Goal: Task Accomplishment & Management: Complete application form

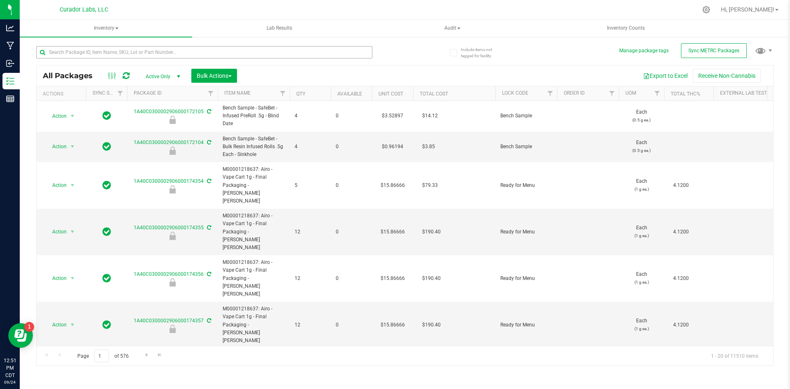
click at [209, 58] on input "text" at bounding box center [204, 52] width 336 height 12
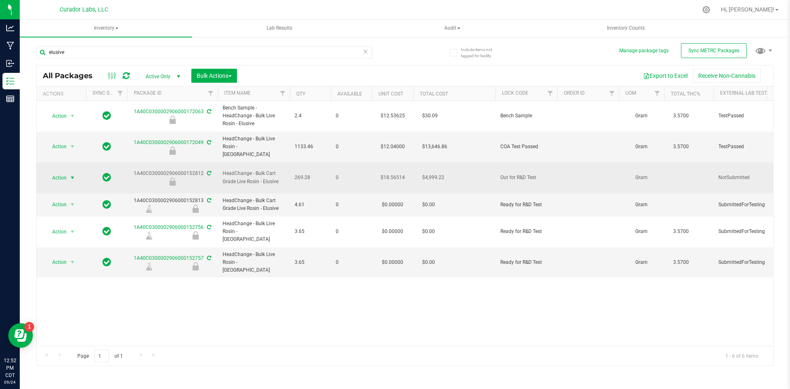
type input "elusive"
click at [70, 174] on span "select" at bounding box center [72, 177] width 7 height 7
click at [211, 177] on div at bounding box center [172, 181] width 93 height 8
click at [60, 172] on span "Action" at bounding box center [56, 178] width 22 height 12
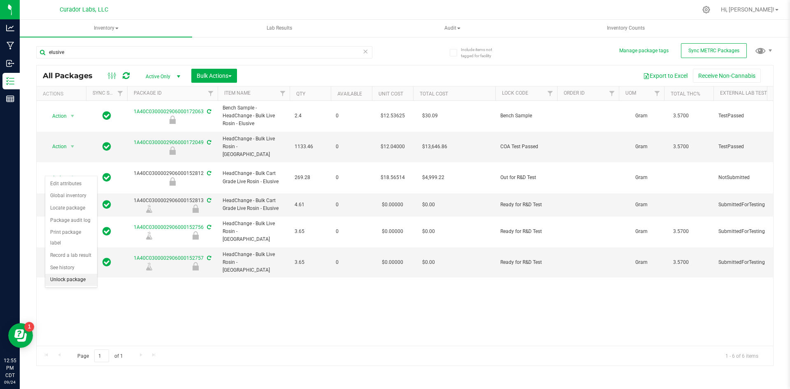
click at [65, 274] on li "Unlock package" at bounding box center [71, 280] width 52 height 12
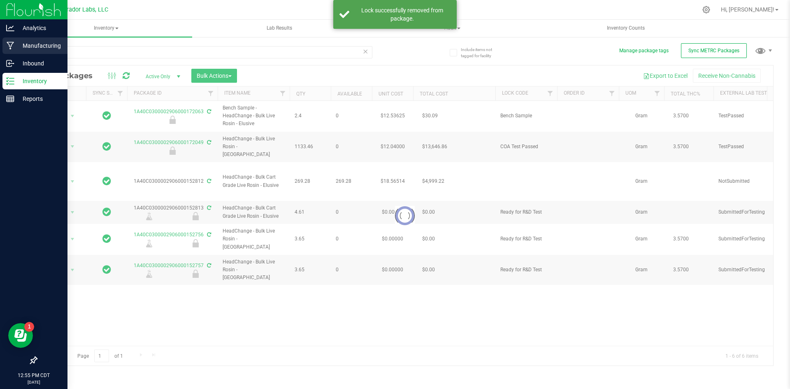
click at [9, 47] on icon at bounding box center [11, 46] width 8 height 8
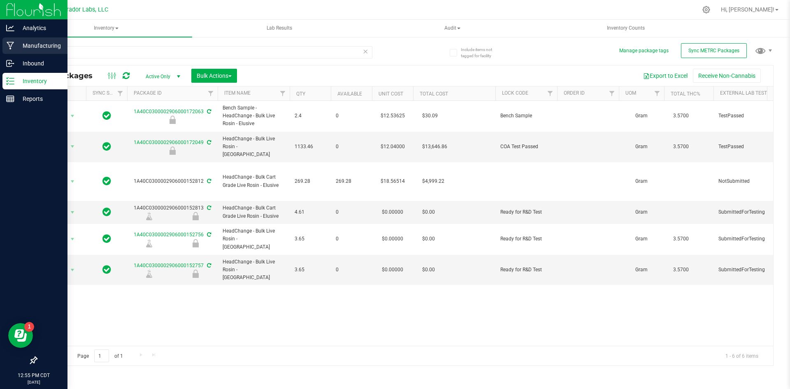
click at [14, 46] on p "Manufacturing" at bounding box center [38, 46] width 49 height 10
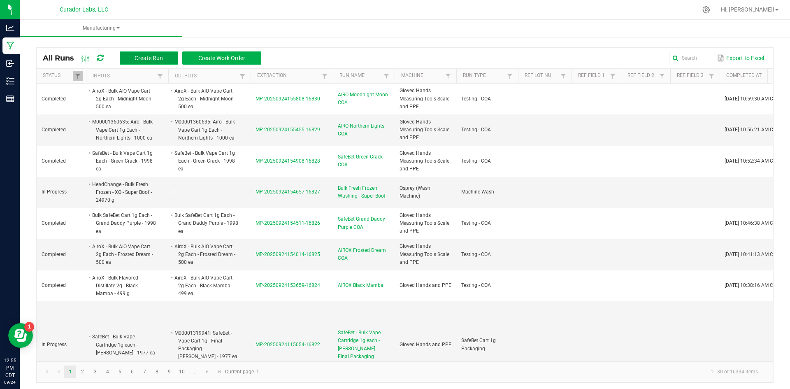
click at [164, 56] on button "Create Run" at bounding box center [149, 57] width 58 height 13
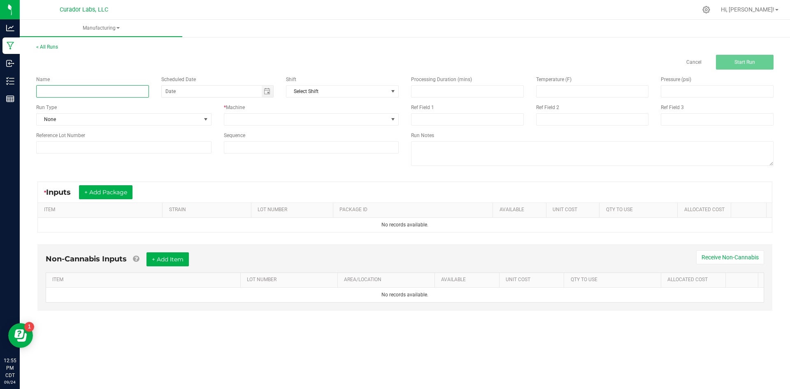
click at [93, 95] on input at bounding box center [92, 91] width 113 height 12
click at [98, 193] on button "+ Add Package" at bounding box center [105, 192] width 53 height 14
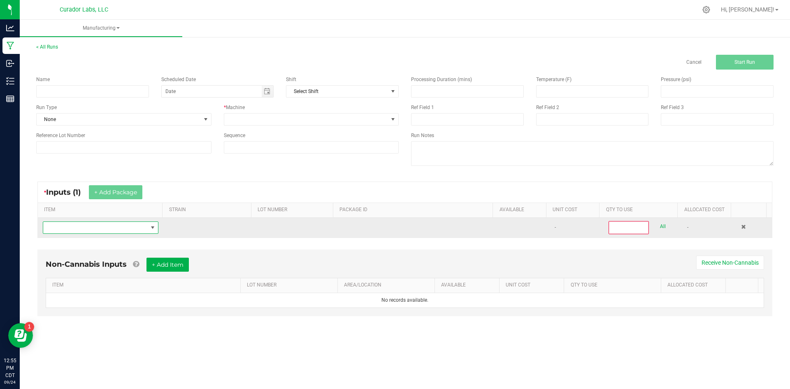
click at [103, 230] on span "NO DATA FOUND" at bounding box center [95, 228] width 104 height 12
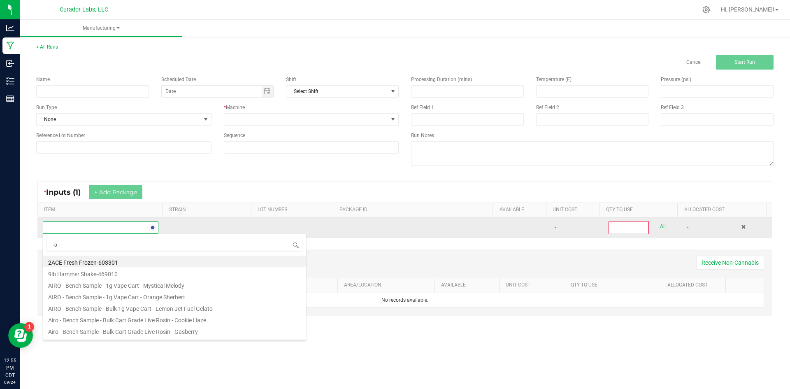
scroll to position [12, 114]
type input "oil"
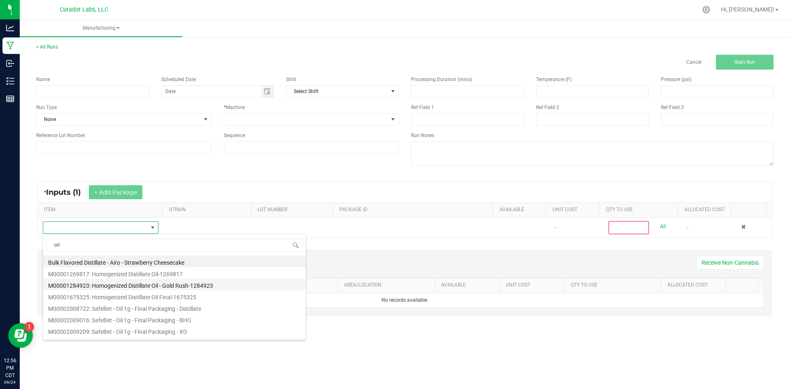
scroll to position [33, 0]
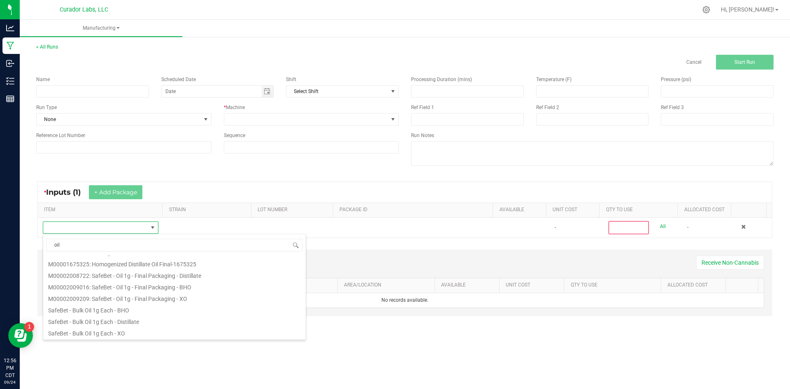
click at [190, 195] on div "* Inputs (1) + Add Package" at bounding box center [405, 192] width 734 height 21
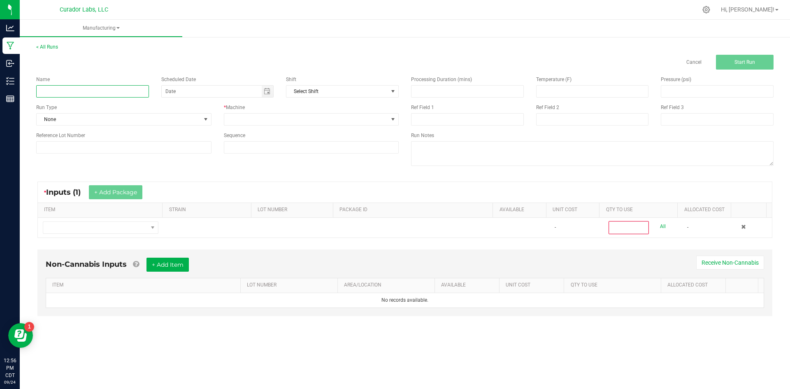
click at [121, 86] on input at bounding box center [92, 91] width 113 height 12
type input "SafeBet - Bulk Oil 1g Each - XO Filling"
click at [104, 123] on span "None" at bounding box center [119, 120] width 164 height 12
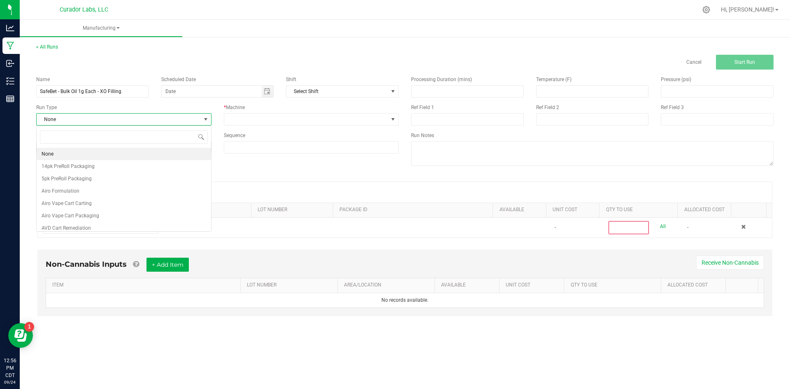
scroll to position [12, 175]
type input "syring"
click at [62, 156] on span "Oral Syringe Filling" at bounding box center [63, 154] width 42 height 8
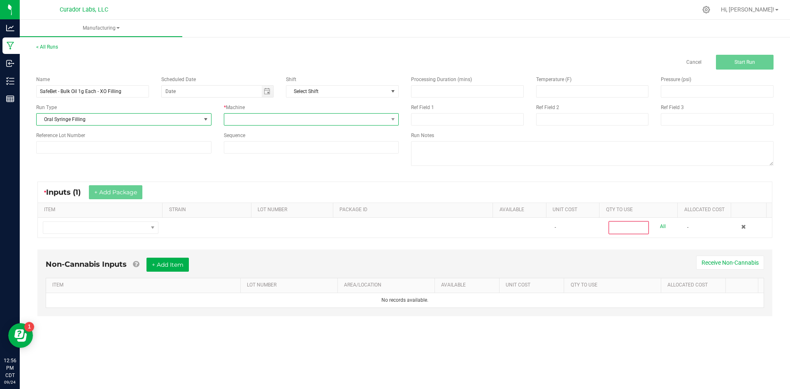
click at [260, 121] on span at bounding box center [306, 120] width 164 height 12
type input "thom"
click at [237, 151] on input at bounding box center [311, 147] width 174 height 12
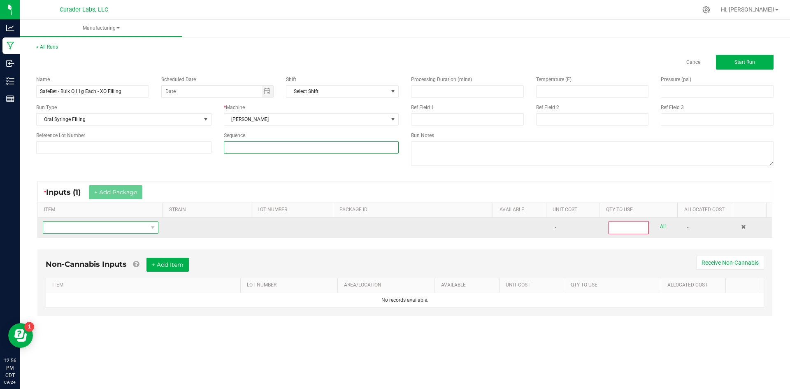
click at [122, 226] on span "NO DATA FOUND" at bounding box center [95, 228] width 104 height 12
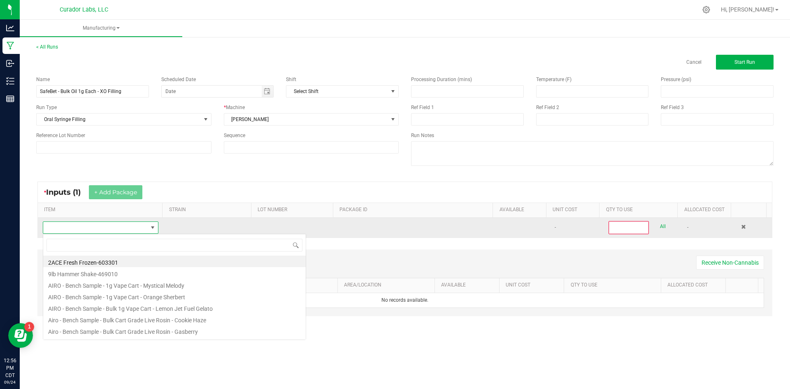
scroll to position [12, 114]
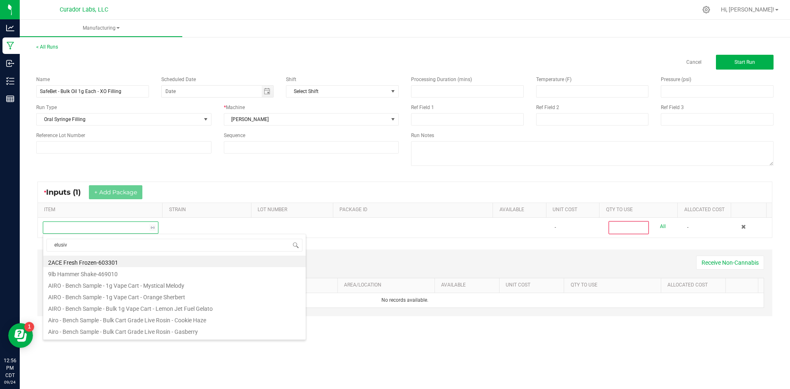
type input "elusive"
click at [115, 271] on li "HeadChange - Bulk Cart Grade Live Rosin - Elusive" at bounding box center [174, 273] width 262 height 12
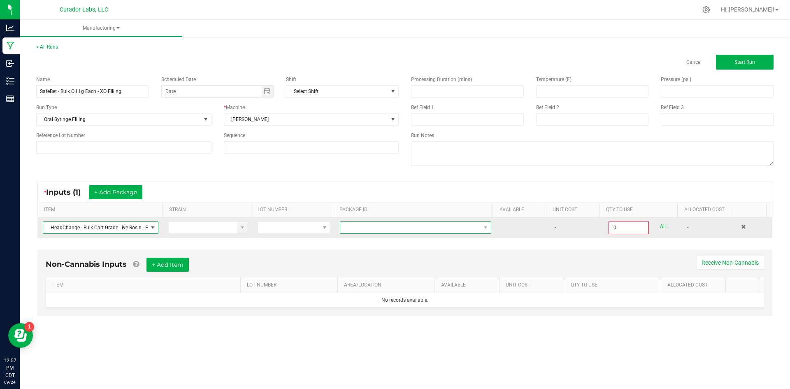
click at [424, 226] on span at bounding box center [410, 228] width 140 height 12
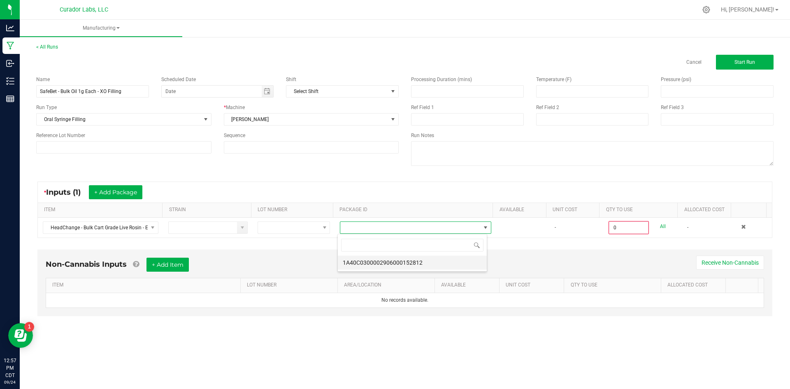
click at [399, 264] on li "1A40C0300002906000152812" at bounding box center [412, 262] width 149 height 14
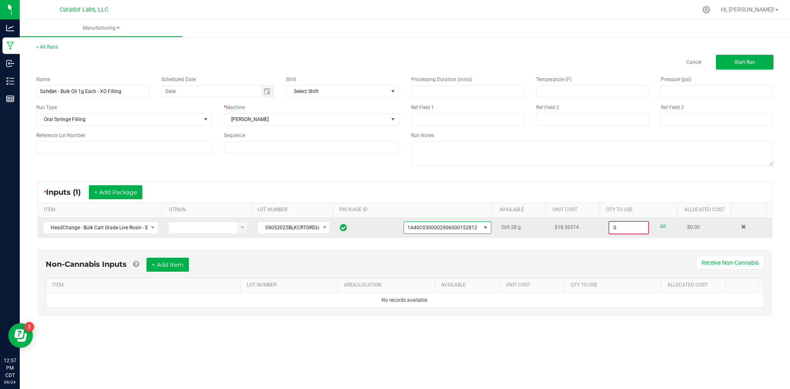
click at [612, 226] on input "0" at bounding box center [628, 228] width 39 height 12
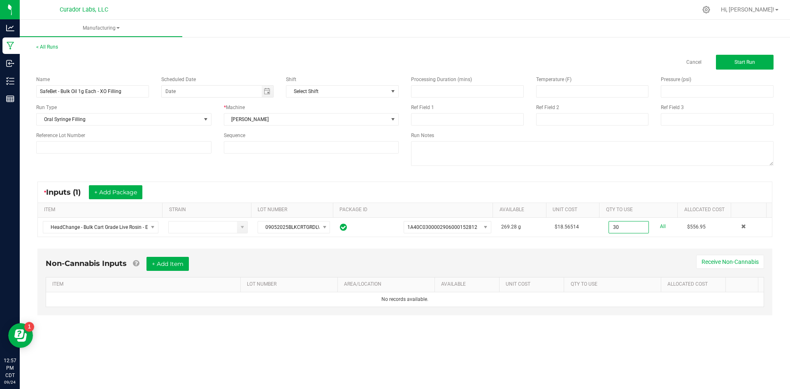
type input "30.0000 g"
click at [671, 258] on div "Non-Cannabis Inputs + Add Item Receive Non-Cannabis" at bounding box center [405, 267] width 718 height 20
click at [160, 264] on button "+ Add Item" at bounding box center [167, 264] width 42 height 14
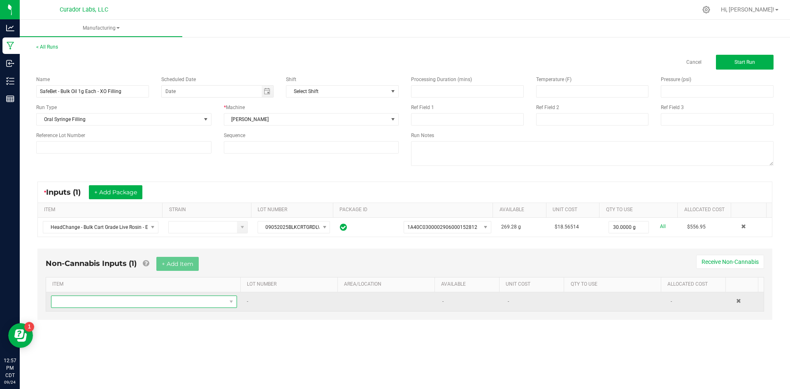
click at [146, 303] on span "NO DATA FOUND" at bounding box center [138, 302] width 175 height 12
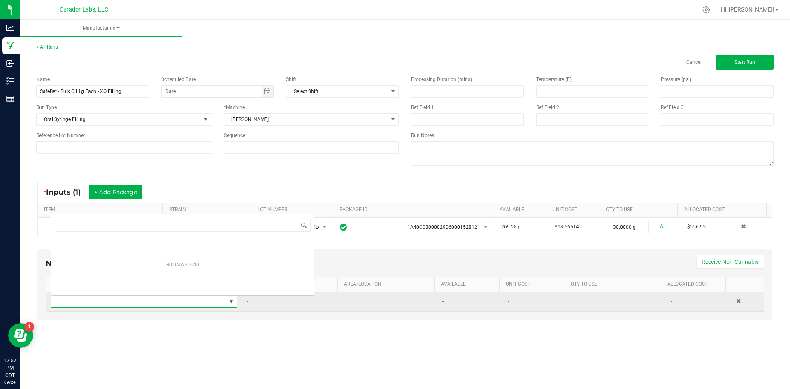
scroll to position [12, 183]
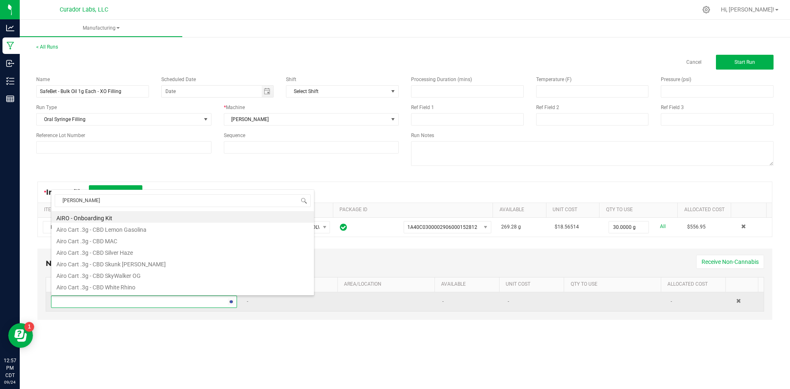
type input "syringe"
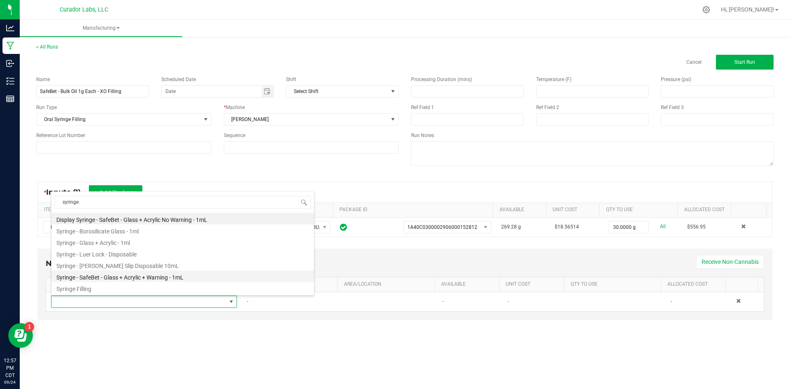
click at [171, 276] on li "Syringe - SafeBet - Glass + Acrylic + Warning - 1mL" at bounding box center [182, 276] width 262 height 12
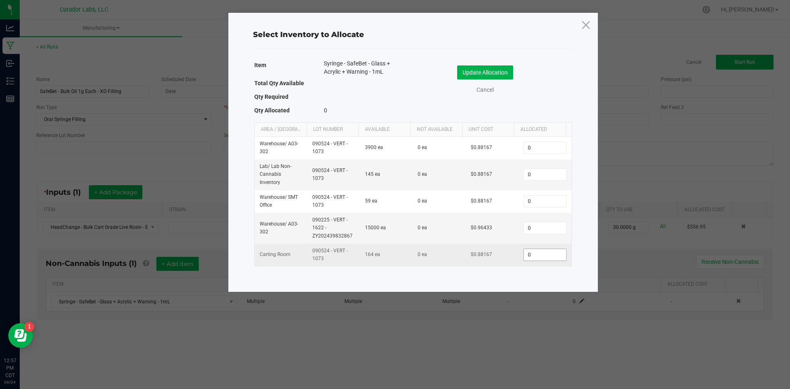
click at [543, 254] on input "0" at bounding box center [545, 255] width 42 height 12
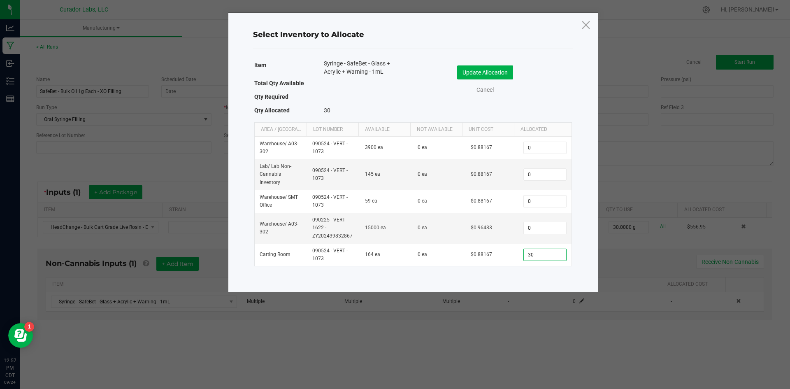
type input "30"
click at [473, 275] on div "Item Syringe - SafeBet - Glass + Acrylic + Warning - 1mL Total Qty Available Qt…" at bounding box center [413, 169] width 332 height 222
click at [492, 72] on button "Update Allocation" at bounding box center [485, 72] width 56 height 14
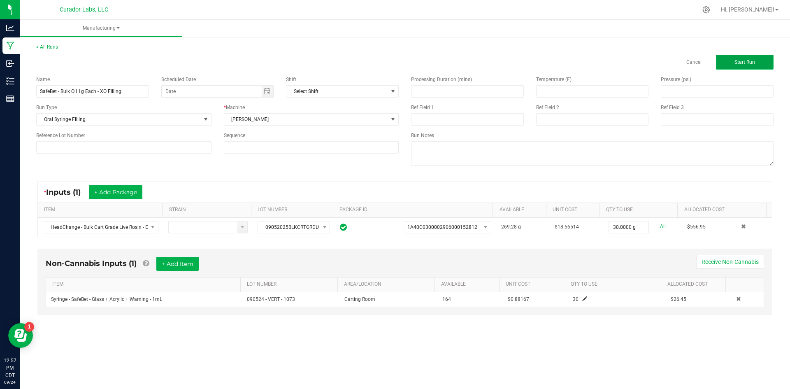
click at [735, 62] on span "Start Run" at bounding box center [744, 62] width 21 height 6
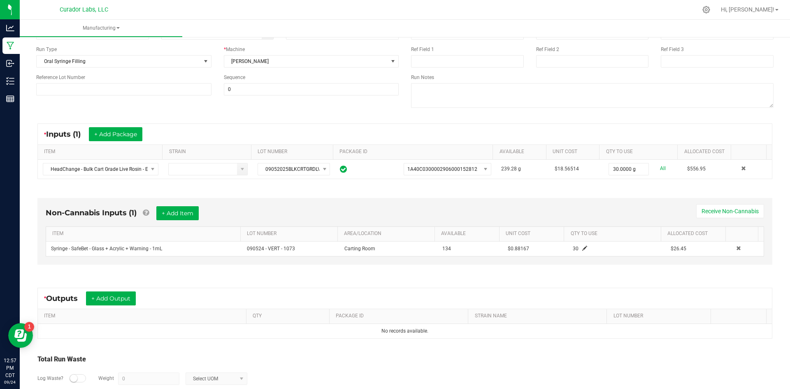
scroll to position [82, 0]
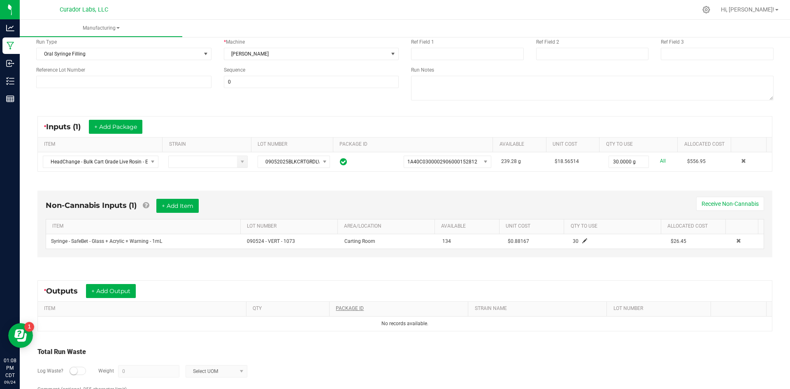
drag, startPoint x: 409, startPoint y: 283, endPoint x: 445, endPoint y: 305, distance: 41.6
click at [445, 305] on kendo-grid "* Outputs + Add Output ITEM QTY PACKAGE ID STRAIN NAME LOT NUMBER No records av…" at bounding box center [404, 305] width 735 height 51
click at [448, 308] on link "PACKAGE ID" at bounding box center [400, 308] width 129 height 7
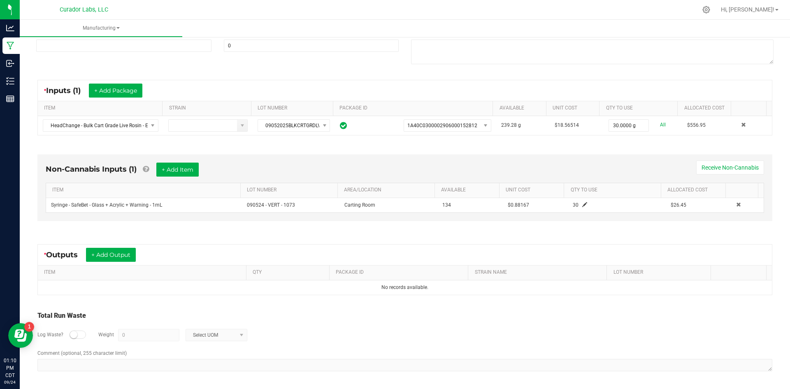
click at [298, 323] on div "Log Waste? Weight 0 Select UOM" at bounding box center [404, 334] width 735 height 29
click at [109, 259] on button "+ Add Output" at bounding box center [111, 255] width 50 height 14
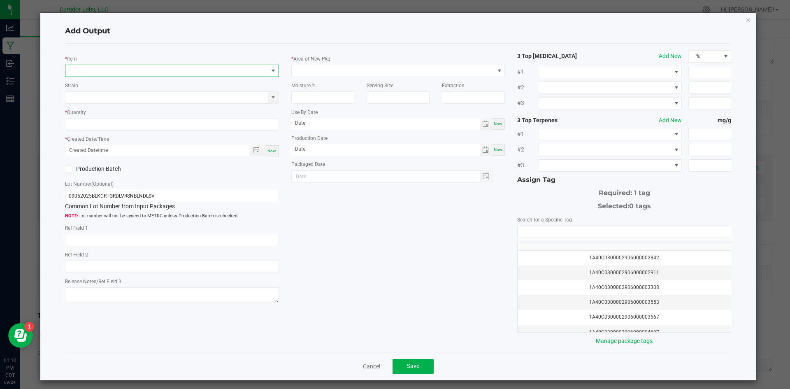
click at [113, 72] on span "NO DATA FOUND" at bounding box center [166, 71] width 203 height 12
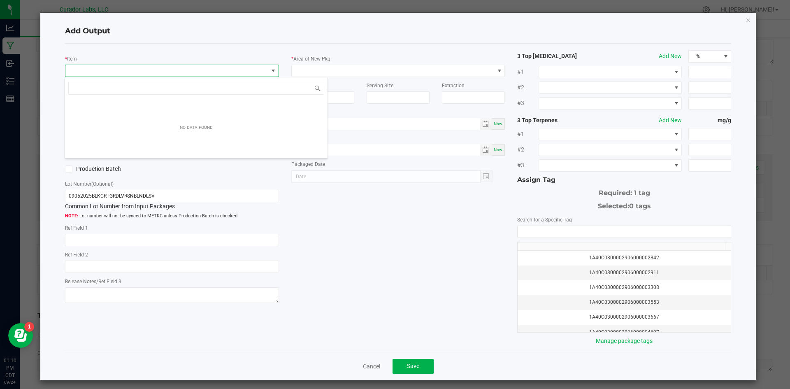
scroll to position [12, 212]
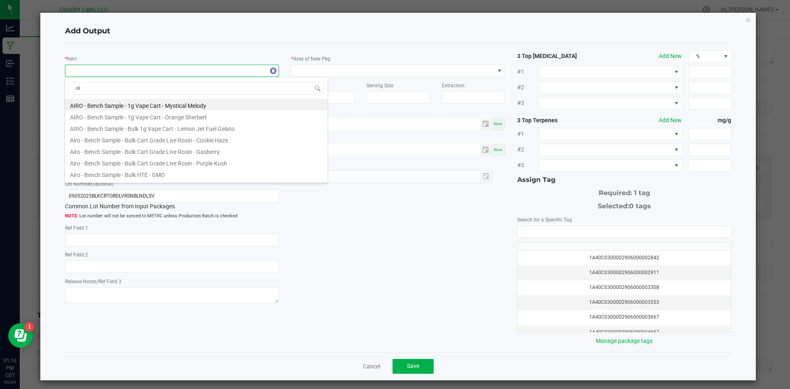
type input "oil"
click at [186, 172] on li "SafeBet - Bulk Oil 1g Each - XO" at bounding box center [196, 174] width 262 height 12
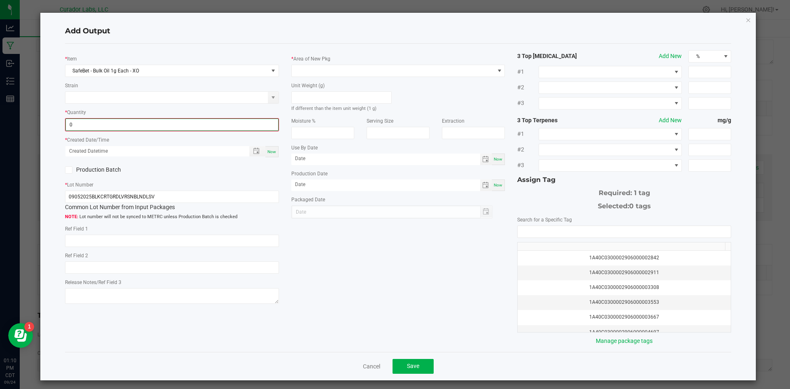
click at [151, 125] on input "0" at bounding box center [172, 125] width 212 height 12
type input "30 ea"
click at [267, 153] on span "Now" at bounding box center [271, 150] width 9 height 5
type input "09/24/2025 1:10 PM"
type input "[DATE]"
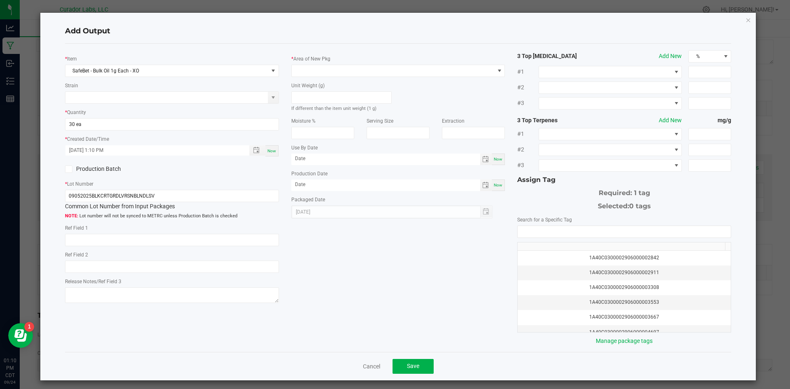
click at [119, 170] on label "Production Batch" at bounding box center [115, 169] width 101 height 9
click at [0, 0] on input "Production Batch" at bounding box center [0, 0] width 0 height 0
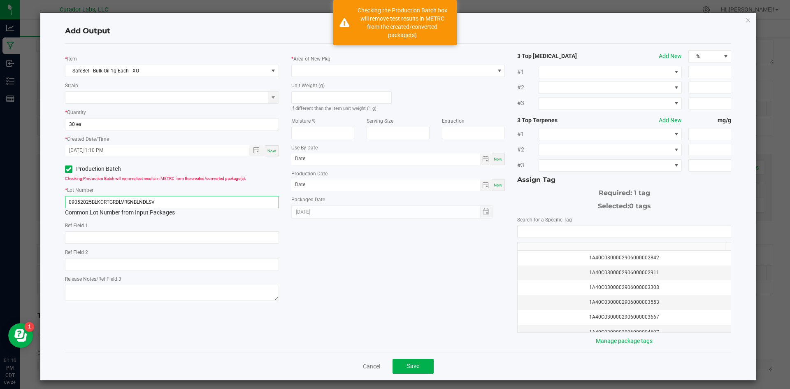
click at [168, 199] on input "09052025BLKCRTGRDLVRSNBLNDLSV" at bounding box center [172, 202] width 214 height 12
click at [167, 199] on input "09052025BLKCRTGRDLVRSNBLNDLSV" at bounding box center [172, 202] width 214 height 12
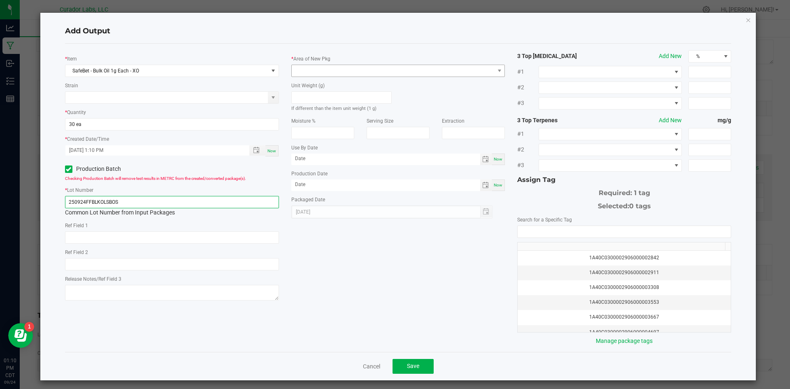
type input "250924FFBLKOLSBOS"
click at [311, 69] on span at bounding box center [393, 71] width 203 height 12
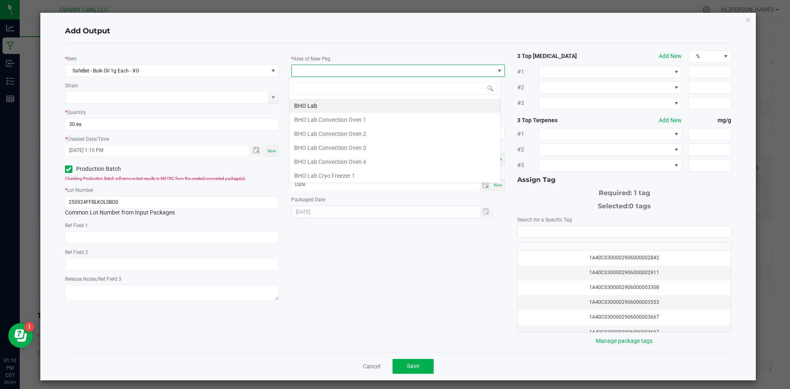
scroll to position [12, 212]
type input "vault"
click at [303, 177] on li "Vault" at bounding box center [394, 176] width 211 height 14
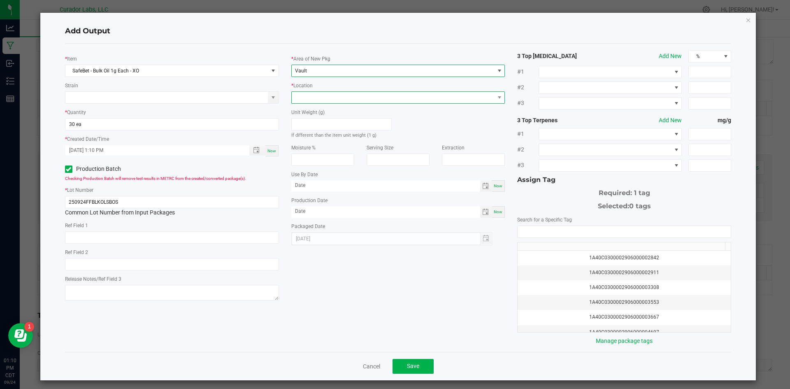
click at [326, 102] on span at bounding box center [393, 98] width 203 height 12
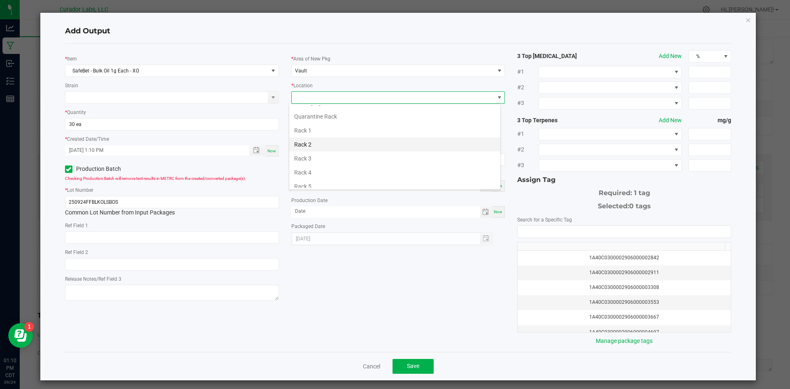
scroll to position [370, 0]
click at [325, 125] on li "Testing Cage" at bounding box center [394, 120] width 211 height 14
click at [492, 184] on div "Now" at bounding box center [498, 186] width 13 height 12
type input "[DATE]"
click at [494, 211] on span "Now" at bounding box center [498, 211] width 9 height 5
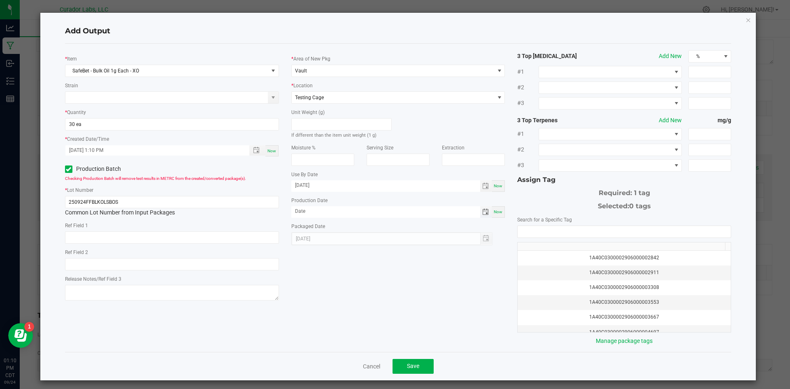
type input "[DATE]"
click at [336, 188] on input "[DATE]" at bounding box center [385, 185] width 189 height 10
type input "09/24/2026"
click at [529, 229] on input "NO DATA FOUND" at bounding box center [623, 232] width 213 height 12
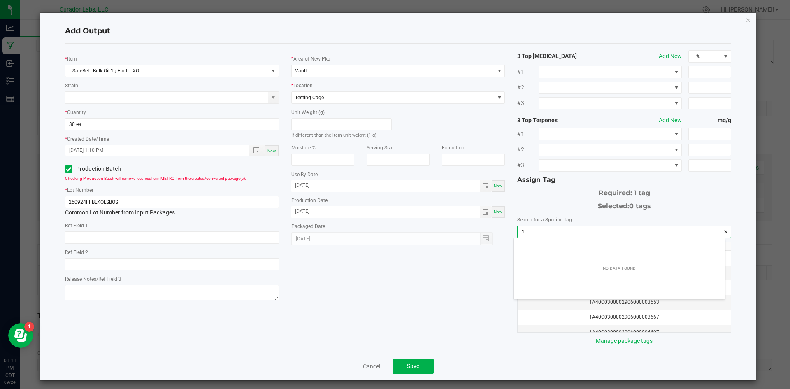
scroll to position [12, 211]
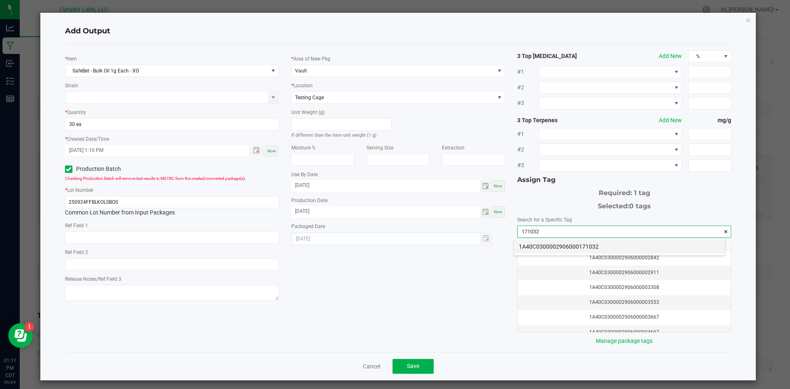
click at [597, 249] on li "1A40C0300002906000171032" at bounding box center [619, 246] width 211 height 14
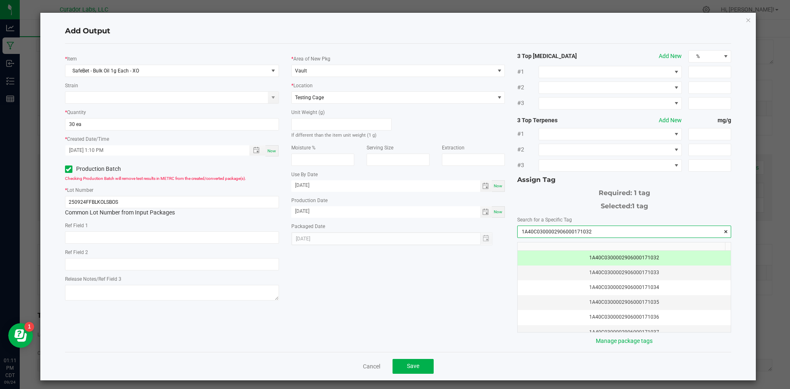
type input "1A40C0300002906000171032"
click at [477, 281] on div "* Item SafeBet - Bulk Oil 1g Each - XO Strain * Quantity 30 ea * Created Date/T…" at bounding box center [398, 197] width 679 height 295
click at [407, 364] on span "Save" at bounding box center [413, 365] width 12 height 7
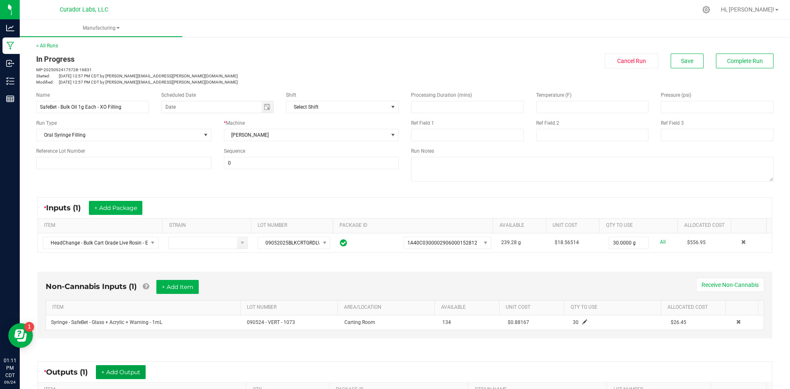
scroll to position [0, 0]
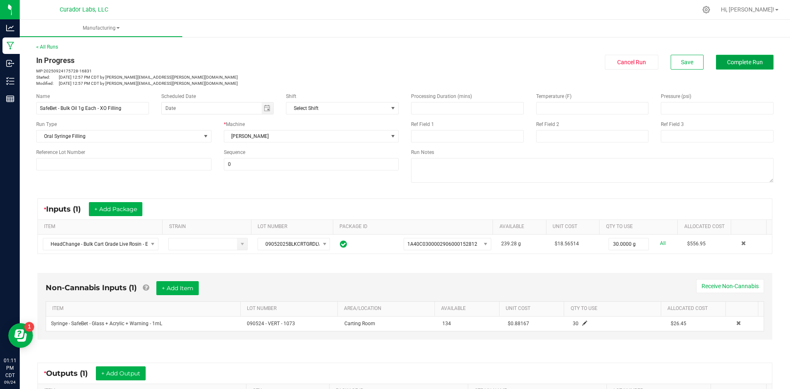
click at [718, 62] on button "Complete Run" at bounding box center [745, 62] width 58 height 15
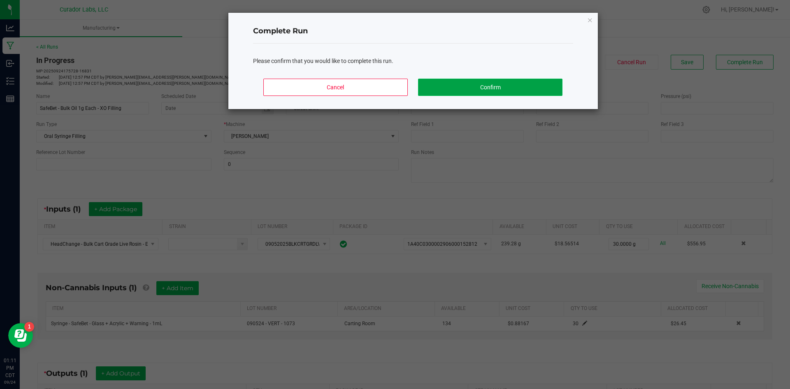
click at [535, 89] on button "Confirm" at bounding box center [490, 87] width 144 height 17
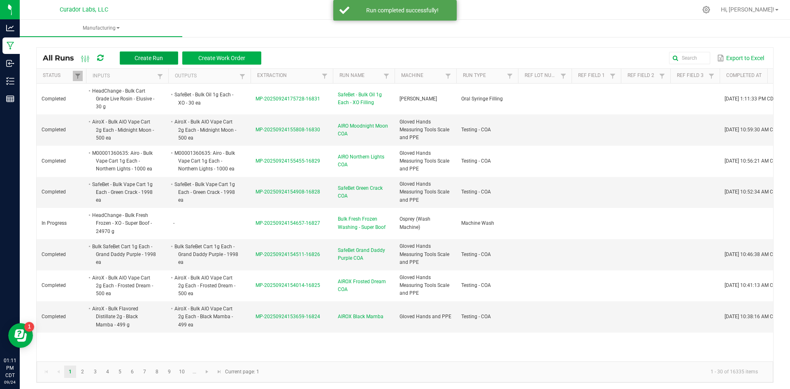
click at [133, 59] on button "Create Run" at bounding box center [149, 57] width 58 height 13
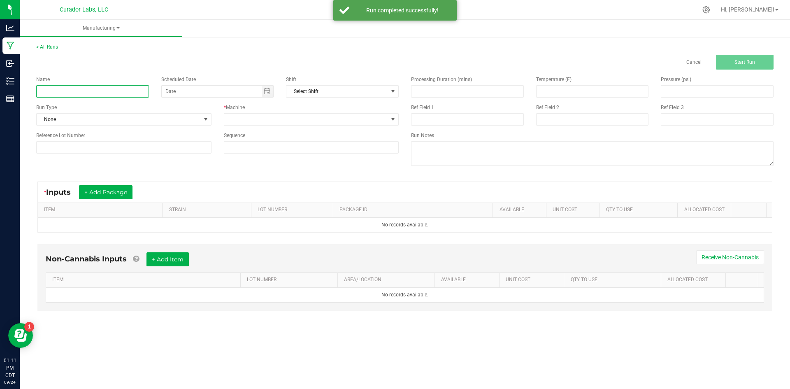
click at [90, 91] on input at bounding box center [92, 91] width 113 height 12
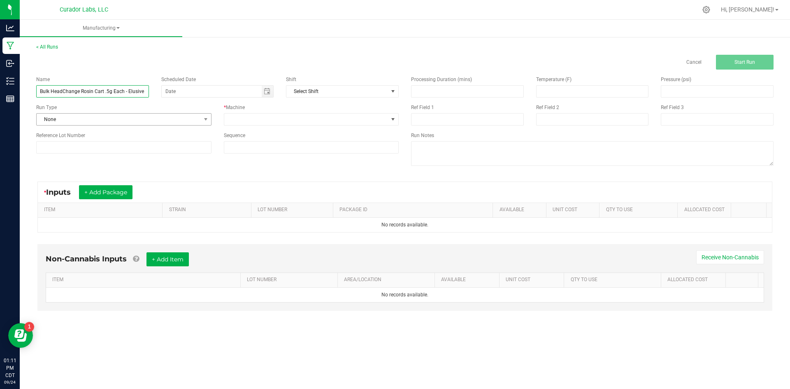
type input "Bulk HeadChange Rosin Cart .5g Each - Elusive"
click at [94, 124] on span "None" at bounding box center [119, 120] width 164 height 12
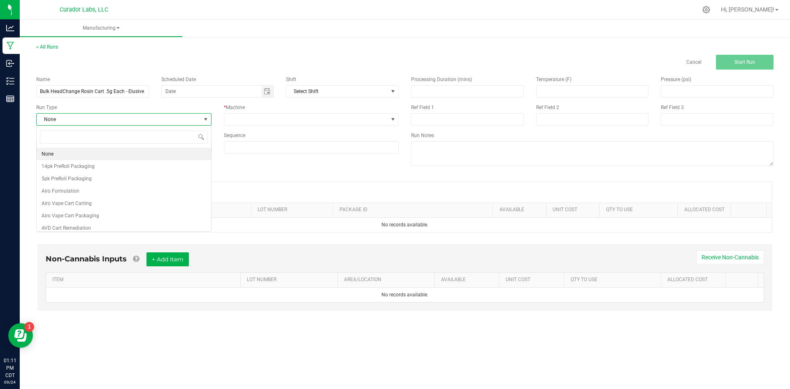
scroll to position [12, 175]
type input "headchange ca"
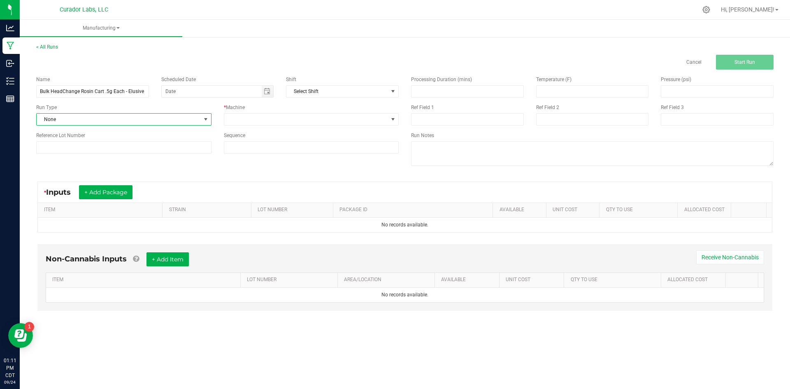
click at [90, 115] on span "None" at bounding box center [119, 120] width 164 height 12
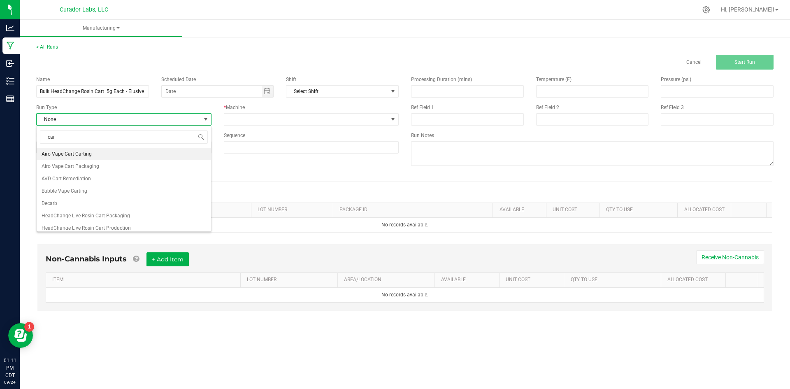
type input "cart"
click at [115, 174] on span "HeadChange Sauce Cart Production" at bounding box center [82, 174] width 81 height 8
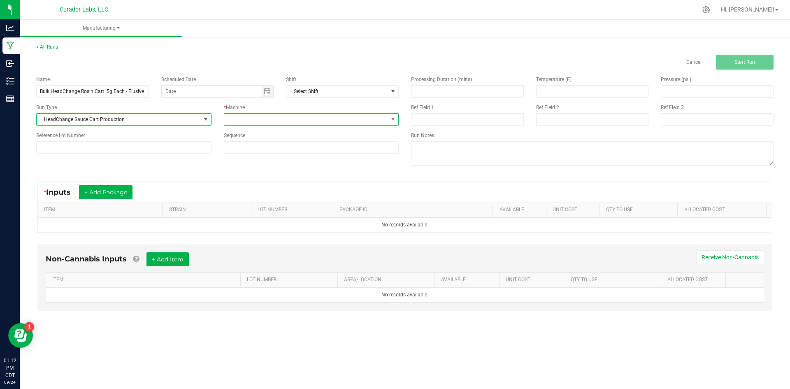
click at [238, 119] on span at bounding box center [306, 120] width 164 height 12
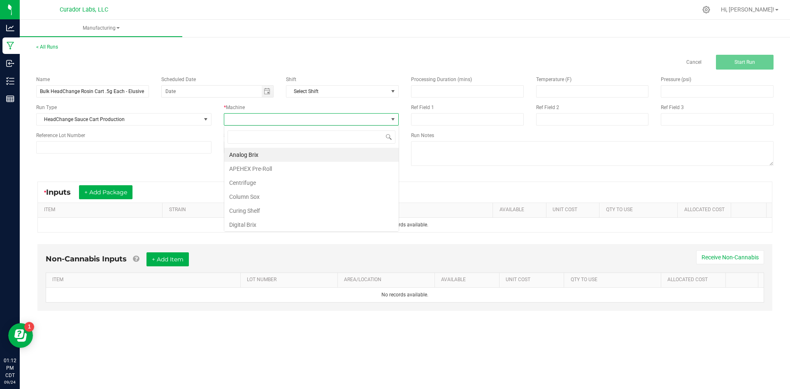
scroll to position [12, 175]
type input "tho"
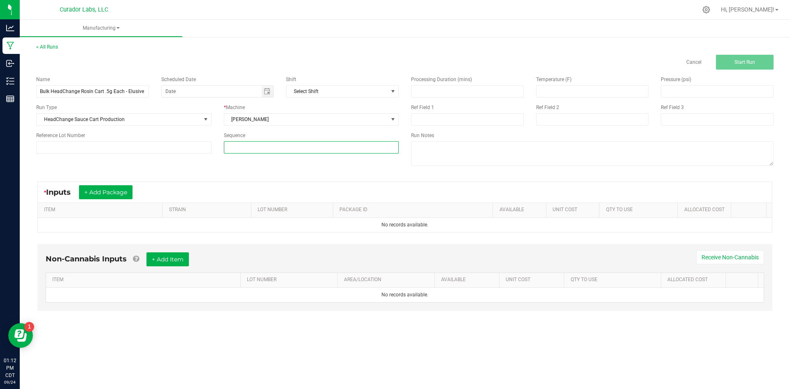
click at [248, 147] on input at bounding box center [311, 147] width 174 height 12
click at [126, 193] on button "+ Add Package" at bounding box center [105, 192] width 53 height 14
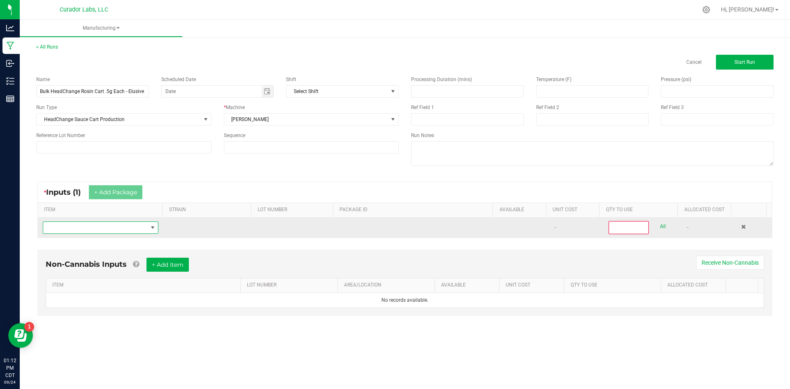
click at [101, 227] on span "NO DATA FOUND" at bounding box center [95, 228] width 104 height 12
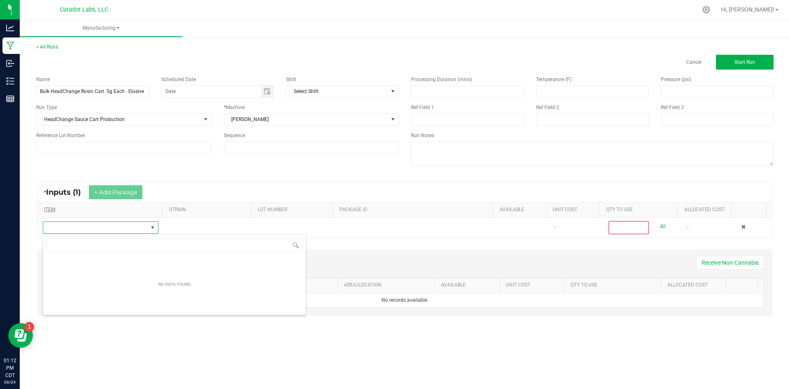
scroll to position [12, 114]
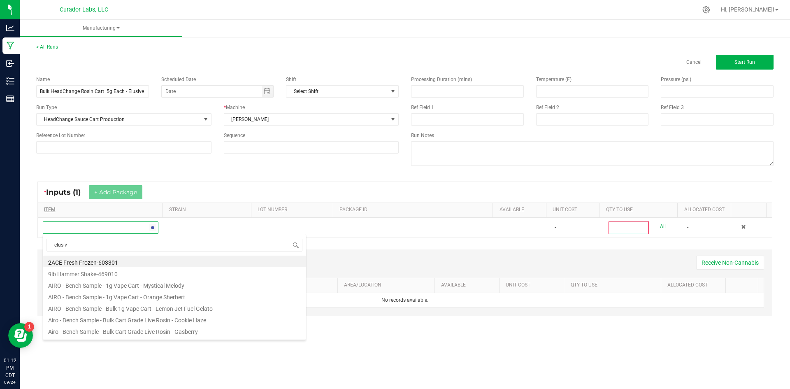
type input "elusive"
click at [127, 274] on li "HeadChange - Bulk Cart Grade Live Rosin - Elusive" at bounding box center [174, 273] width 262 height 12
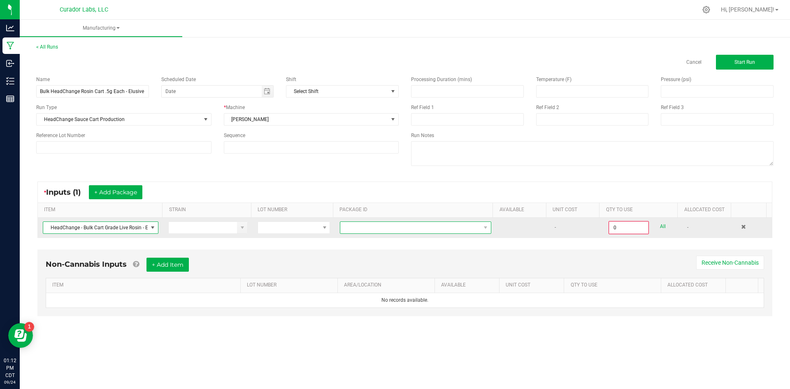
click at [459, 230] on span at bounding box center [410, 228] width 140 height 12
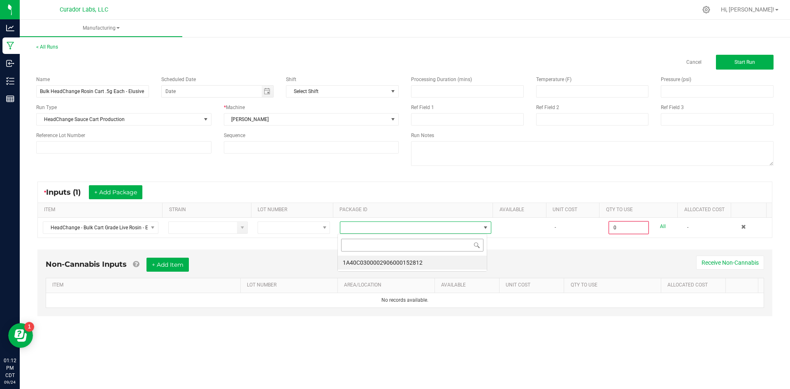
scroll to position [12, 150]
click at [416, 260] on li "1A40C0300002906000152812" at bounding box center [412, 262] width 149 height 14
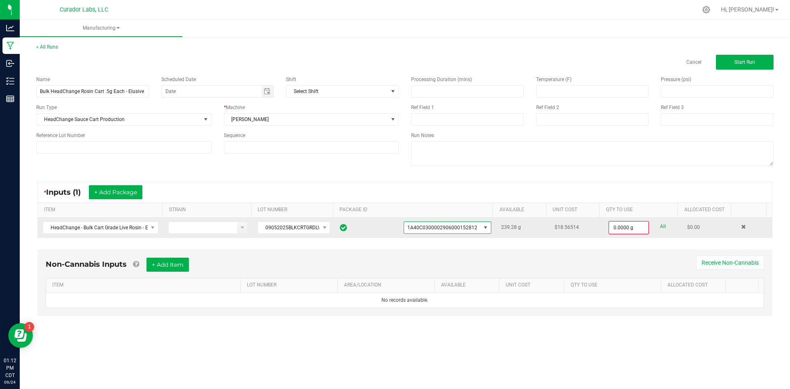
click at [660, 226] on link "All" at bounding box center [663, 226] width 6 height 11
type input "239.2800 g"
click at [170, 266] on button "+ Add Item" at bounding box center [167, 264] width 42 height 14
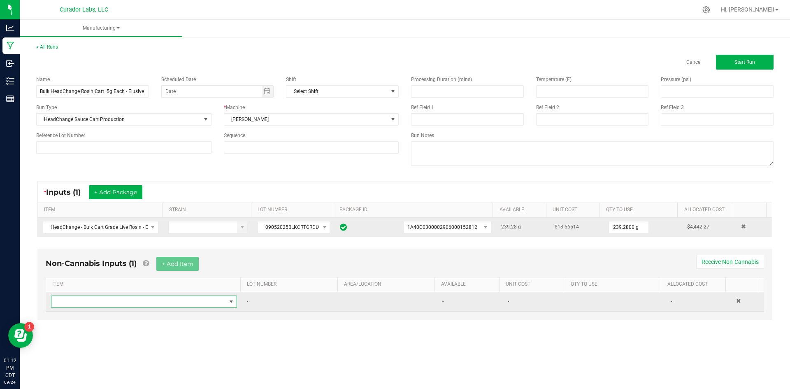
click at [130, 302] on span "NO DATA FOUND" at bounding box center [138, 302] width 175 height 12
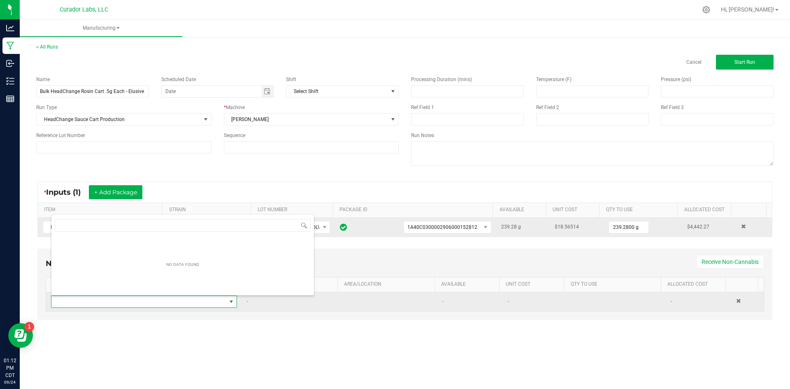
scroll to position [12, 183]
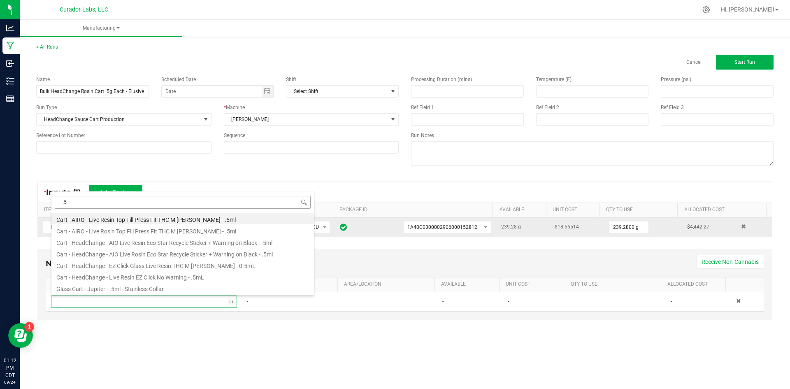
type input "."
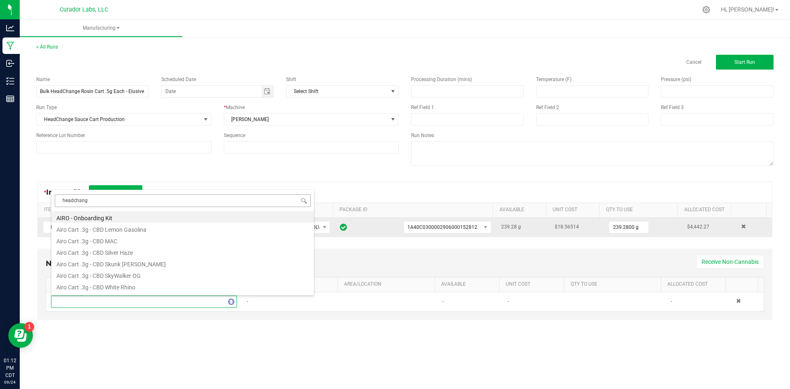
type input "headchange"
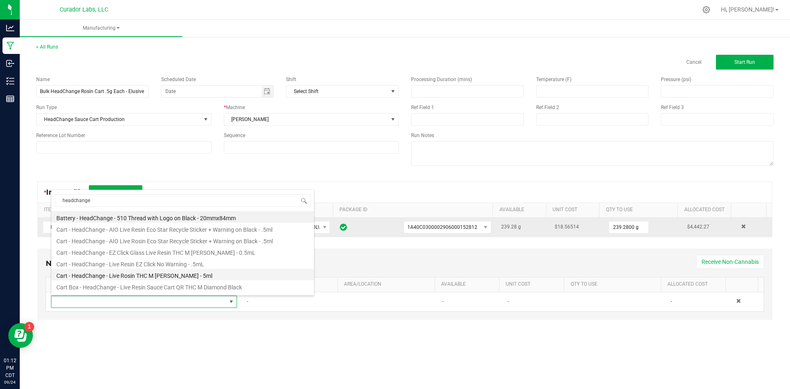
click at [165, 278] on li "Cart - HeadChange - Live Rosin THC M Diamond MJ - 5ml" at bounding box center [182, 275] width 262 height 12
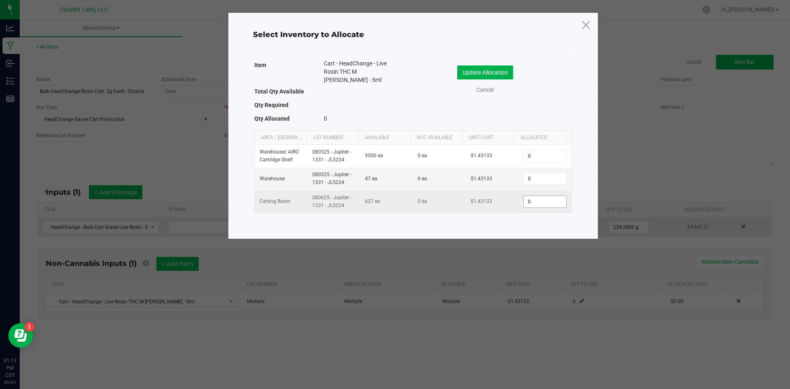
click at [531, 202] on input "0" at bounding box center [545, 202] width 42 height 12
type input "473"
click at [505, 212] on td "$1.43133" at bounding box center [492, 201] width 53 height 22
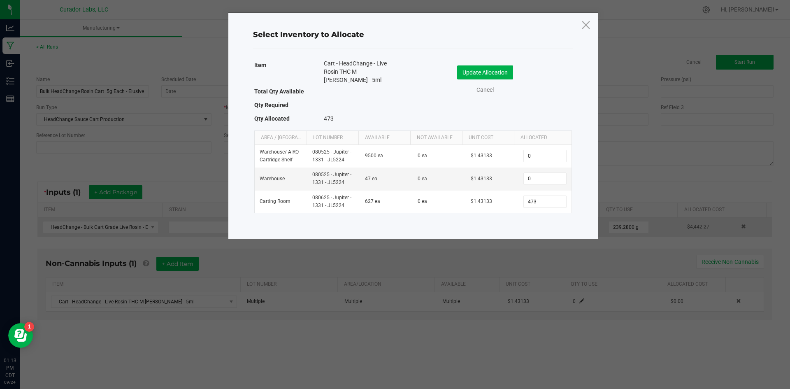
click at [503, 220] on div "Item Cart - HeadChange - Live Rosin THC M Diamond MJ - 5ml Total Qty Available …" at bounding box center [413, 142] width 332 height 169
click at [463, 72] on button "Update Allocation" at bounding box center [485, 72] width 56 height 14
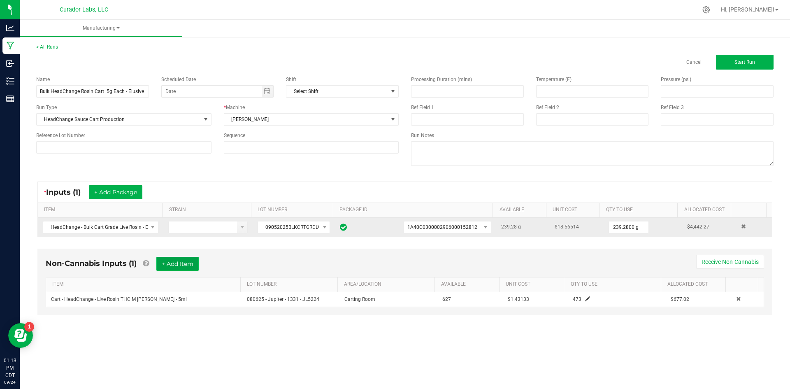
click at [191, 268] on button "+ Add Item" at bounding box center [177, 264] width 42 height 14
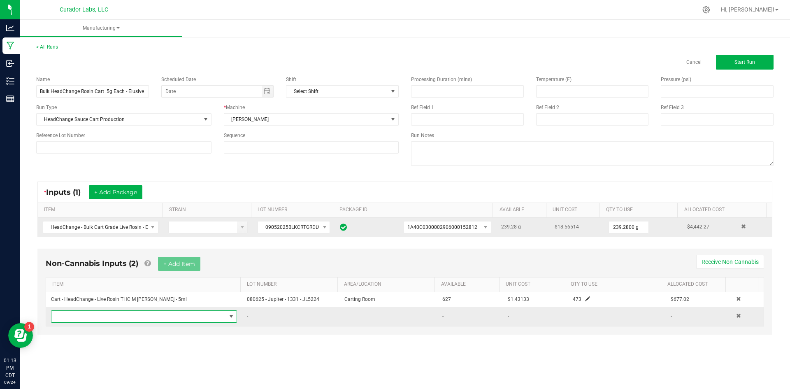
click at [149, 315] on span "NO DATA FOUND" at bounding box center [138, 317] width 175 height 12
click at [130, 329] on input "barrel" at bounding box center [183, 333] width 256 height 13
type input "roin"
click at [103, 316] on span "NO DATA FOUND" at bounding box center [138, 317] width 175 height 12
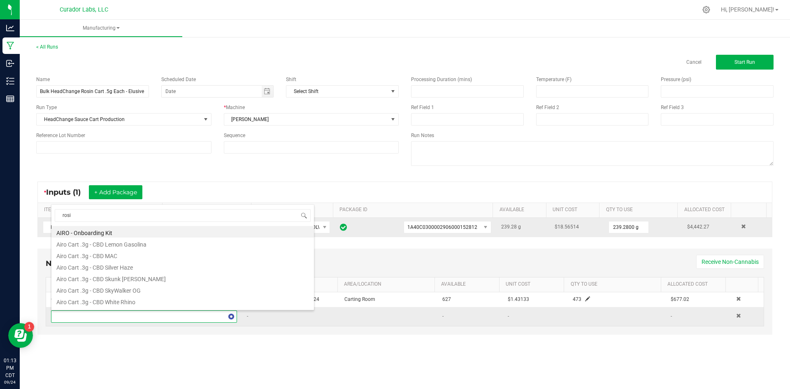
type input "rosin"
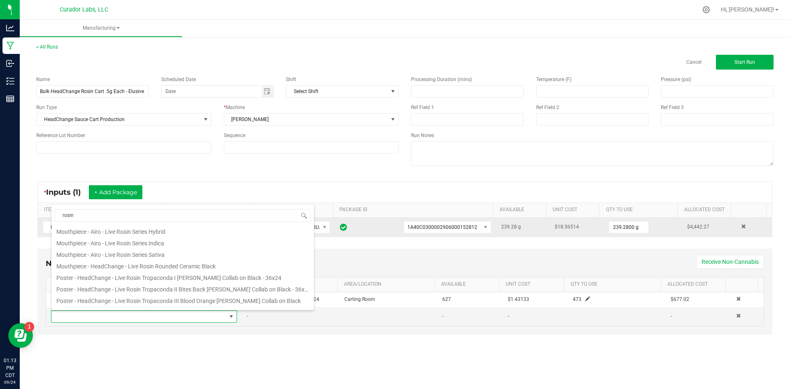
scroll to position [370, 0]
click at [144, 268] on li "Mouthpiece - HeadChange - Live Rosin Rounded Ceramic Black" at bounding box center [182, 265] width 262 height 12
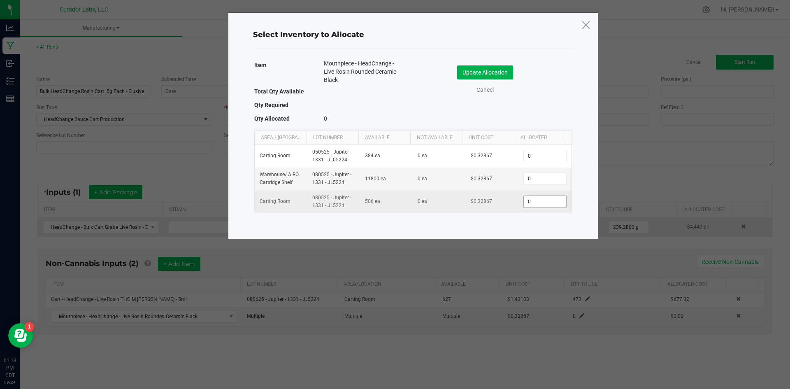
click at [532, 202] on input "0" at bounding box center [545, 202] width 42 height 12
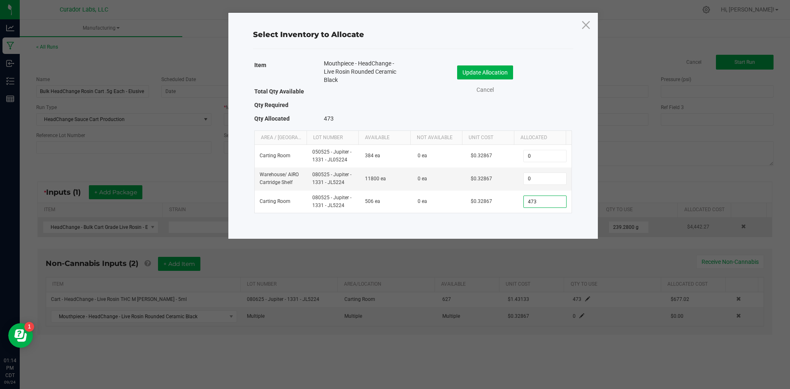
type input "473"
click at [500, 219] on div "Item Mouthpiece - HeadChange - Live Rosin Rounded Ceramic Black Total Qty Avail…" at bounding box center [413, 142] width 332 height 169
click at [485, 76] on button "Update Allocation" at bounding box center [485, 72] width 56 height 14
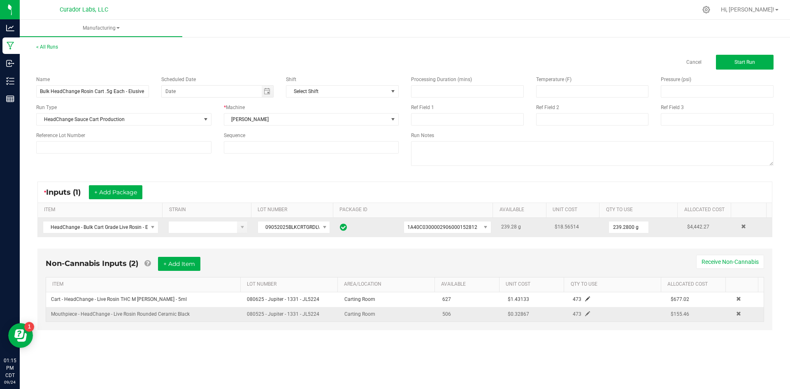
click at [585, 313] on span at bounding box center [587, 313] width 5 height 5
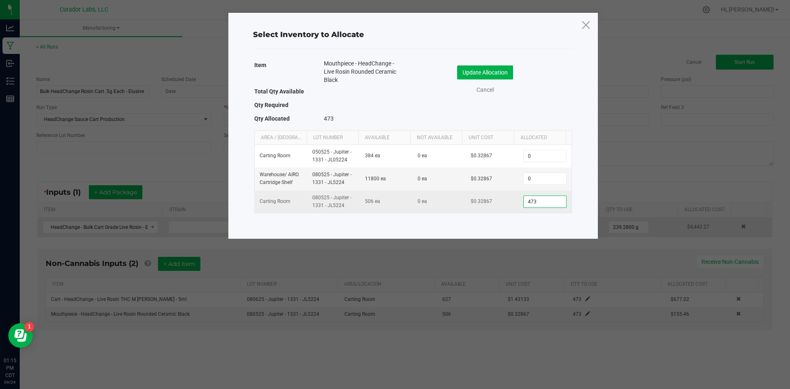
click at [543, 199] on input "473" at bounding box center [545, 202] width 42 height 12
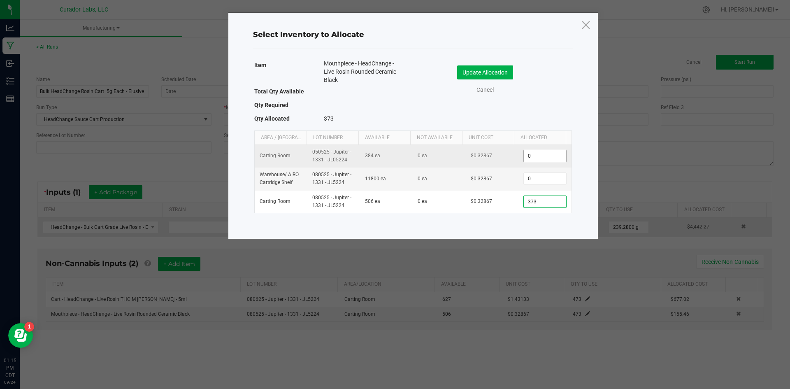
type input "373"
click at [534, 158] on input "0" at bounding box center [545, 156] width 42 height 12
type input "100"
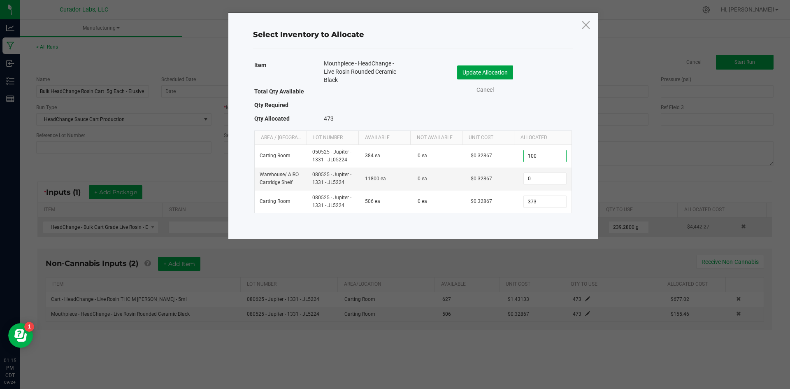
click at [487, 76] on button "Update Allocation" at bounding box center [485, 72] width 56 height 14
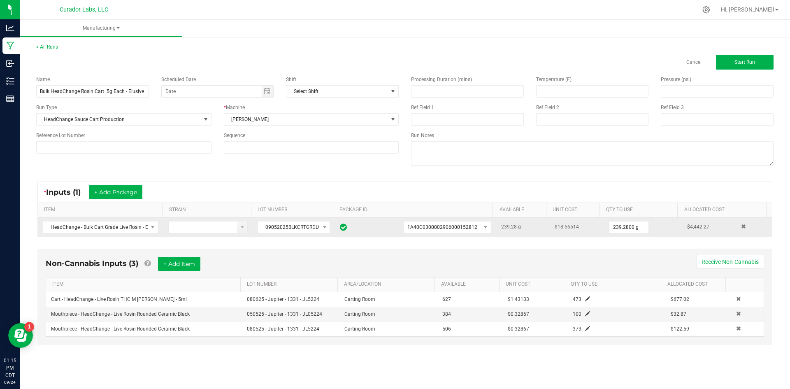
click at [582, 271] on div "Non-Cannabis Inputs (3) + Add Item Receive Non-Cannabis" at bounding box center [405, 267] width 718 height 20
click at [723, 60] on button "Start Run" at bounding box center [745, 62] width 58 height 15
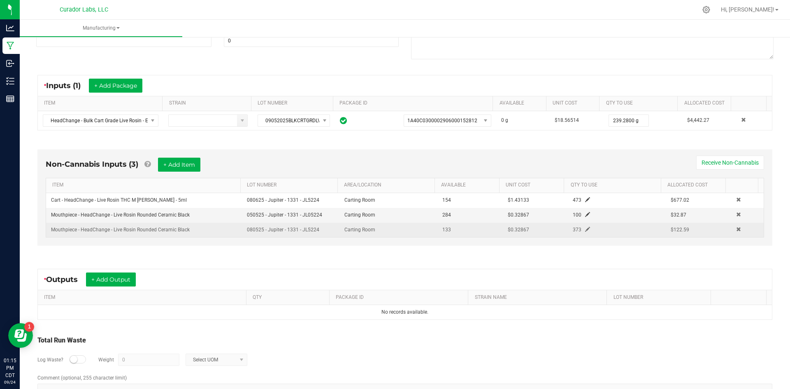
scroll to position [148, 0]
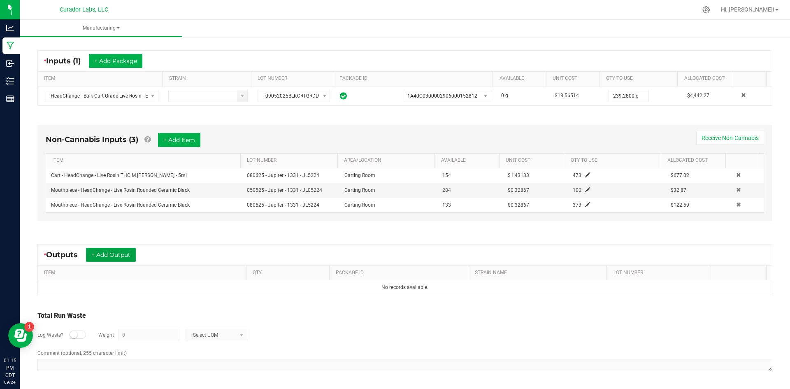
click at [121, 257] on button "+ Add Output" at bounding box center [111, 255] width 50 height 14
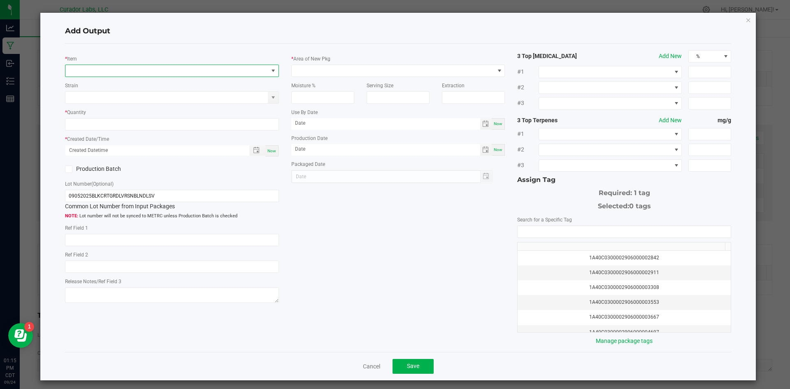
click at [112, 72] on span "NO DATA FOUND" at bounding box center [166, 71] width 203 height 12
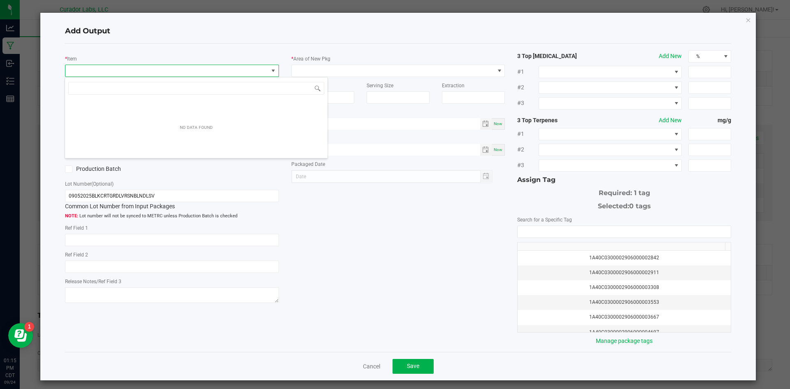
scroll to position [12, 212]
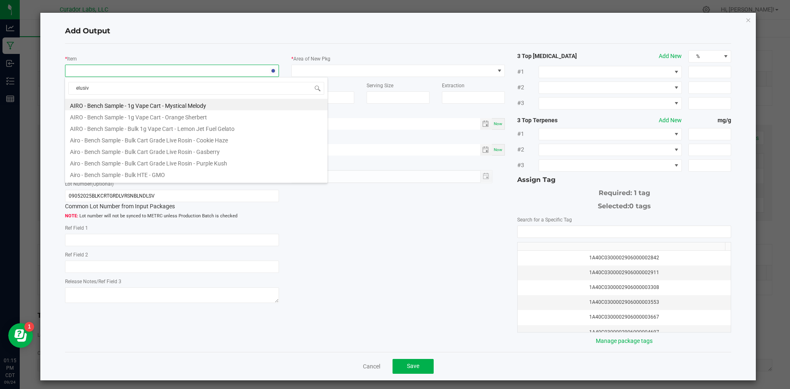
type input "elusive"
click at [181, 175] on li "HeadChange - Bulk Live Rosin Cart .5g Each - Elusive" at bounding box center [196, 174] width 262 height 12
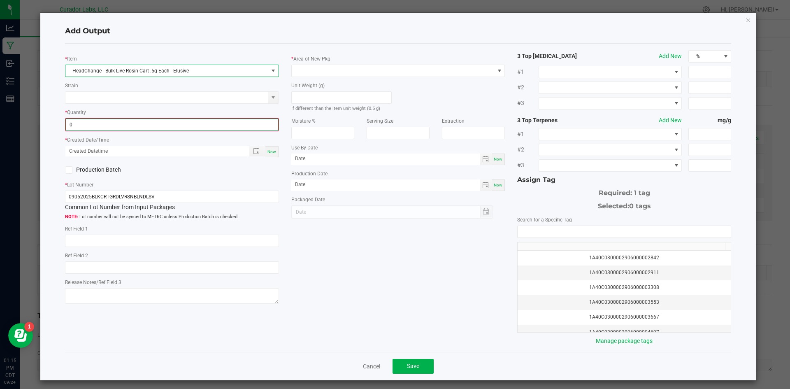
click at [124, 128] on input "0" at bounding box center [172, 125] width 212 height 12
type input "473 ea"
click at [271, 149] on span "Now" at bounding box center [271, 150] width 9 height 5
type input "09/24/2025 1:15 PM"
type input "[DATE]"
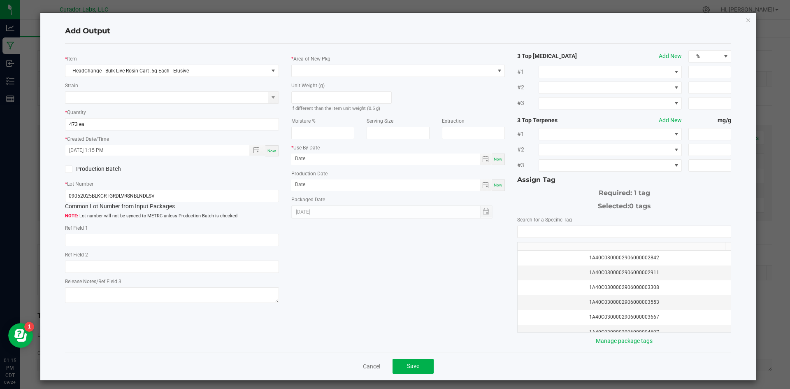
click at [112, 172] on label "Production Batch" at bounding box center [115, 169] width 101 height 9
click at [0, 0] on input "Production Batch" at bounding box center [0, 0] width 0 height 0
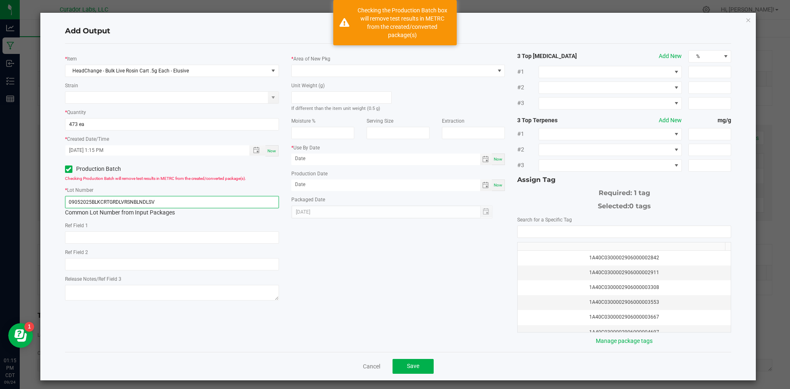
click at [164, 204] on input "09052025BLKCRTGRDLVRSNBLNDLSV" at bounding box center [172, 202] width 214 height 12
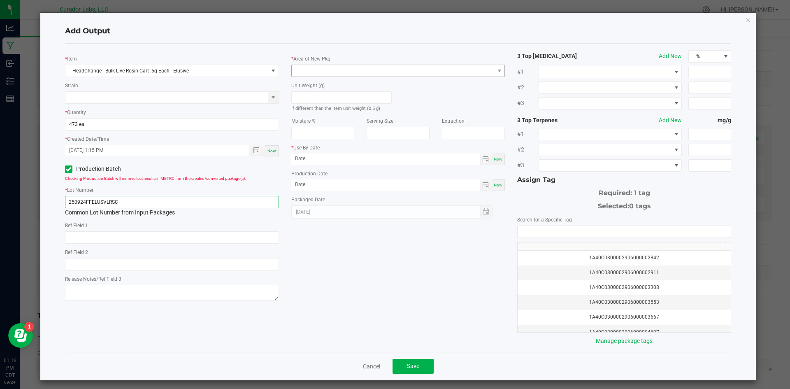
type input "250924FFELUSVLRSC"
click at [314, 74] on span at bounding box center [393, 71] width 203 height 12
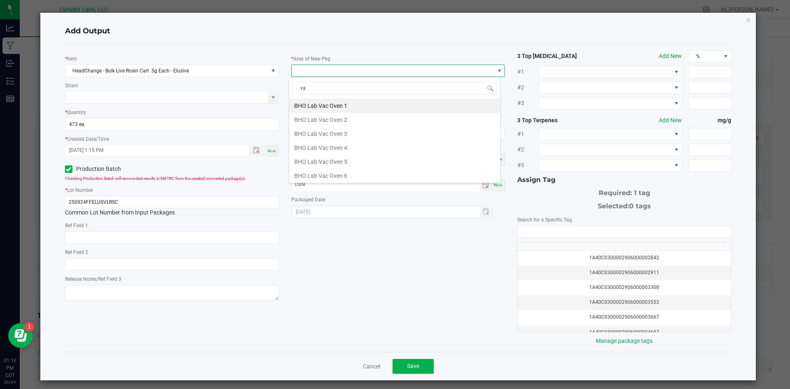
type input "v"
click at [216, 188] on div "* Lot Number 250924FFELUSVLRSC Common Lot Number from Input Packages" at bounding box center [172, 201] width 214 height 31
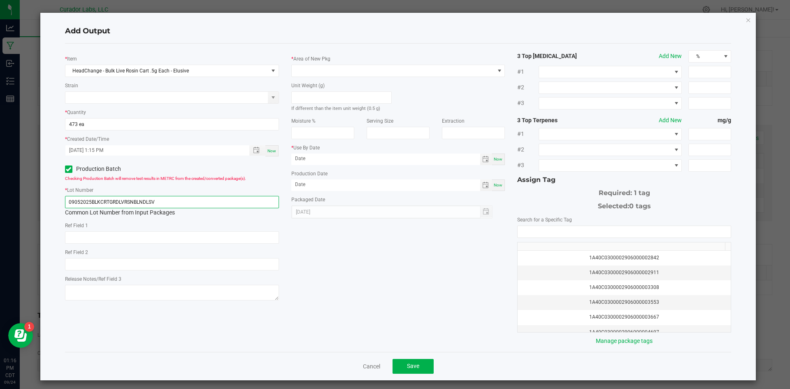
type input "09052025BLKCRTGRDLVRSNBLNDLSV"
click at [326, 78] on div "Unit Weight (g) If different than the item unit weight (0.5 g)" at bounding box center [341, 94] width 113 height 35
click at [325, 73] on span at bounding box center [393, 71] width 203 height 12
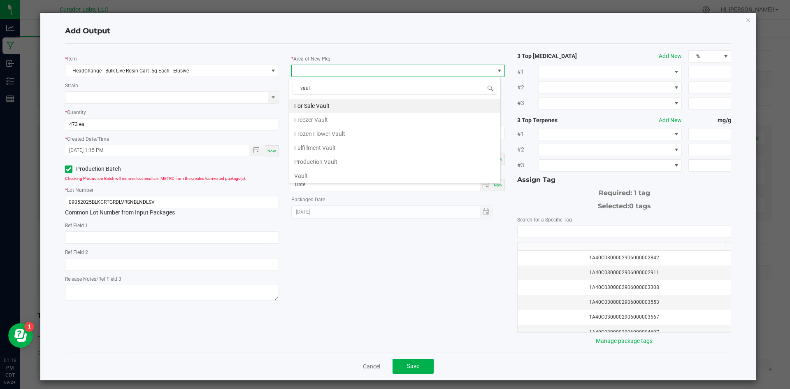
type input "vault"
click at [300, 176] on li "Vault" at bounding box center [394, 176] width 211 height 14
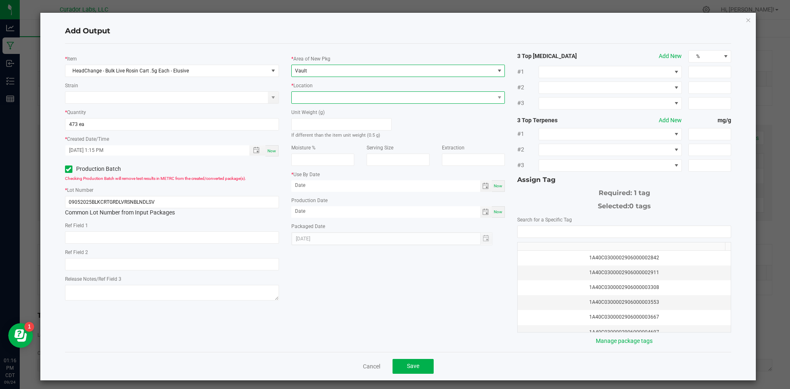
click at [318, 102] on span at bounding box center [393, 98] width 203 height 12
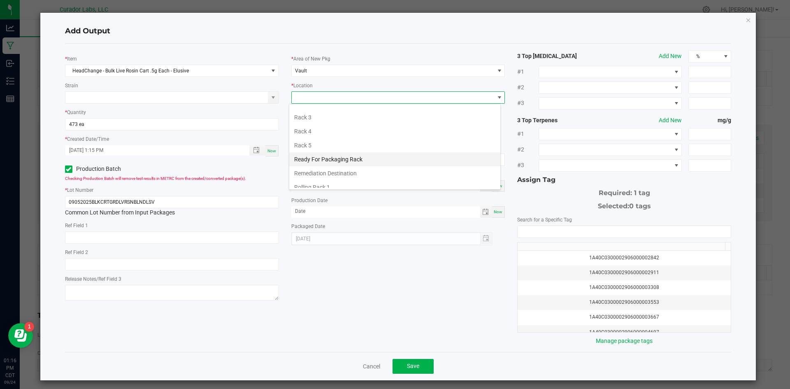
scroll to position [379, 0]
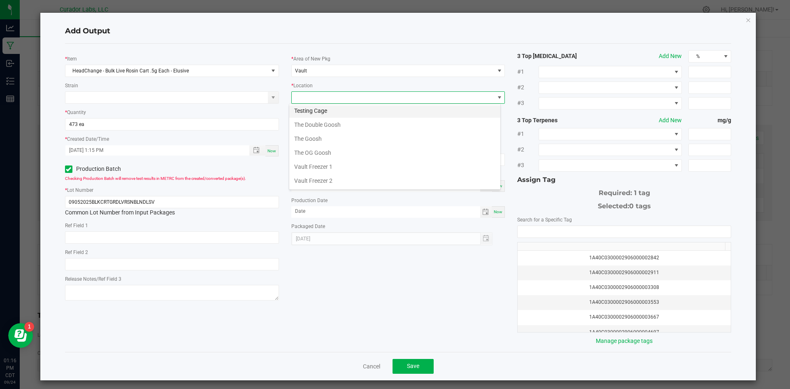
click at [322, 112] on li "Testing Cage" at bounding box center [394, 111] width 211 height 14
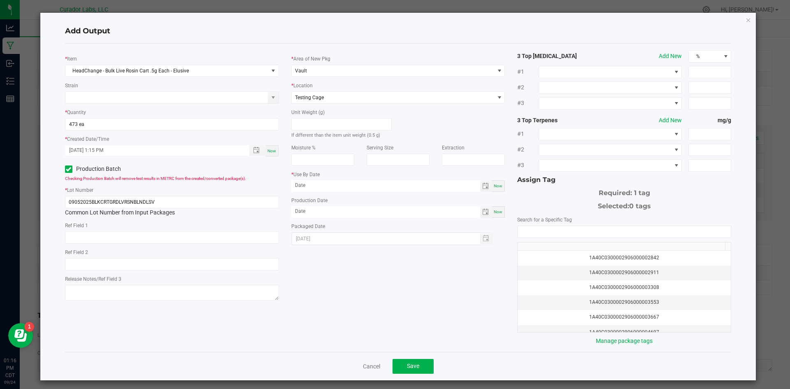
click at [494, 187] on span "Now" at bounding box center [498, 185] width 9 height 5
type input "[DATE]"
click at [494, 205] on div "Production Date Now" at bounding box center [398, 207] width 214 height 22
click at [494, 213] on span "Now" at bounding box center [498, 211] width 9 height 5
type input "[DATE]"
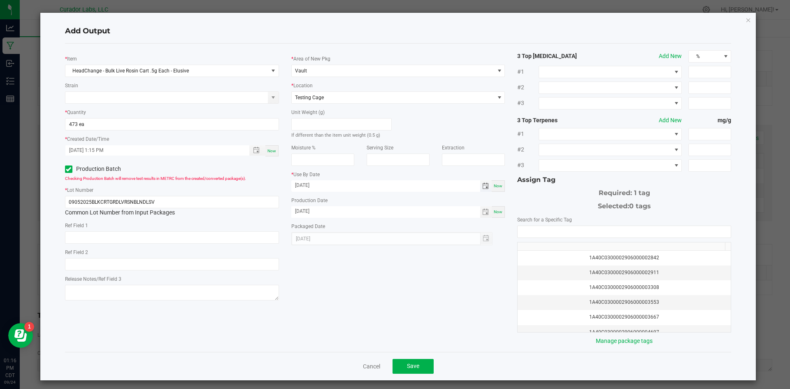
click at [359, 184] on input "[DATE]" at bounding box center [385, 185] width 189 height 10
type input "09/24/2026"
click at [374, 253] on div "* Item HeadChange - Bulk Live Rosin Cart .5g Each - Elusive Strain * Quantity 4…" at bounding box center [398, 197] width 679 height 295
click at [636, 231] on input "NO DATA FOUND" at bounding box center [623, 232] width 213 height 12
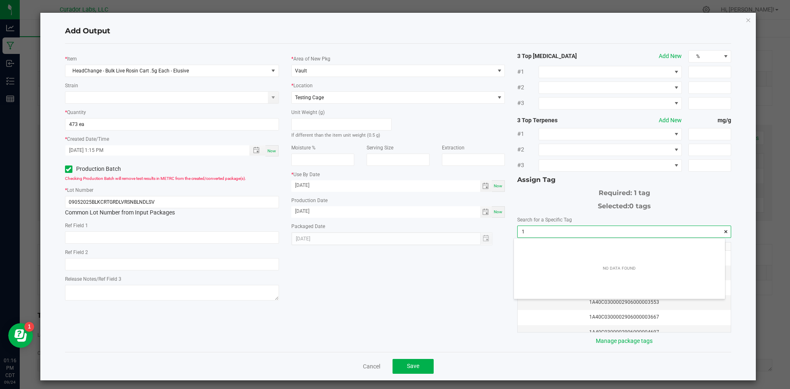
scroll to position [12, 211]
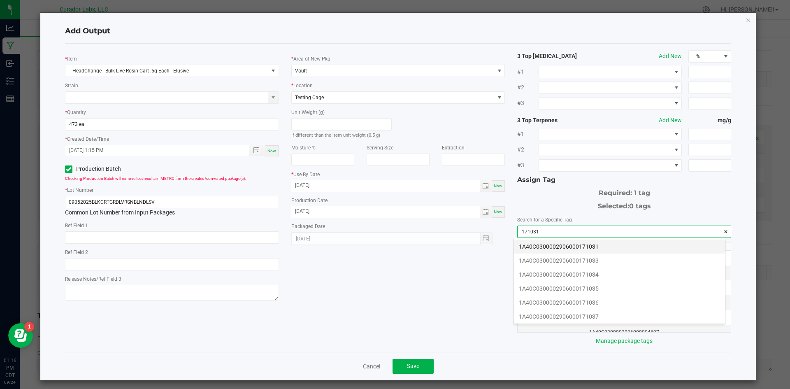
click at [588, 249] on li "1A40C0300002906000171031" at bounding box center [619, 246] width 211 height 14
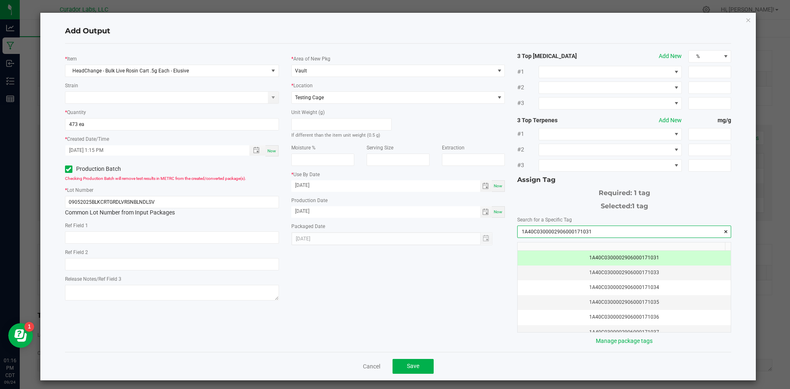
type input "1A40C0300002906000171031"
click at [480, 280] on div "* Item HeadChange - Bulk Live Rosin Cart .5g Each - Elusive Strain * Quantity 4…" at bounding box center [398, 197] width 679 height 295
click at [407, 365] on span "Save" at bounding box center [413, 365] width 12 height 7
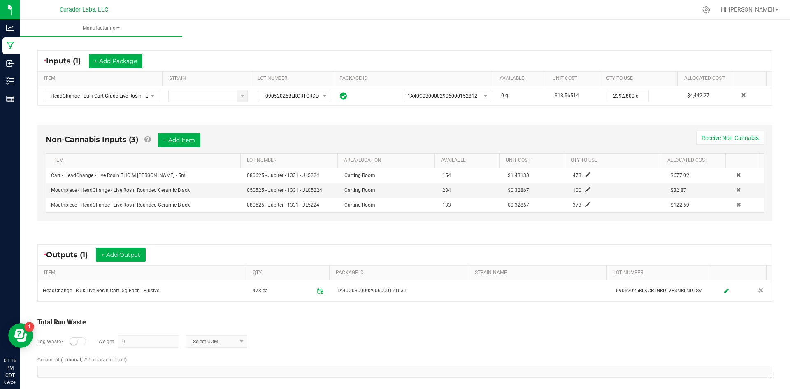
click at [367, 248] on div "* Outputs (1) + Add Output" at bounding box center [405, 254] width 734 height 21
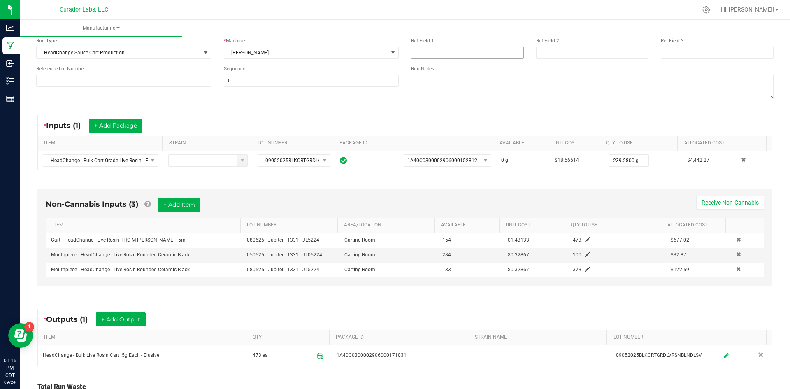
scroll to position [0, 0]
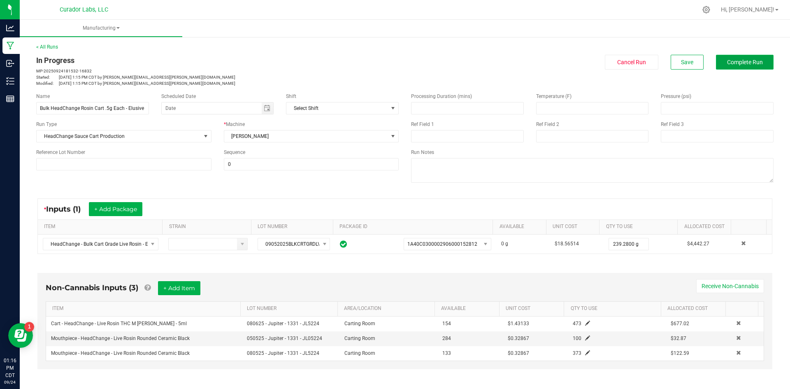
click at [736, 64] on span "Complete Run" at bounding box center [745, 62] width 36 height 7
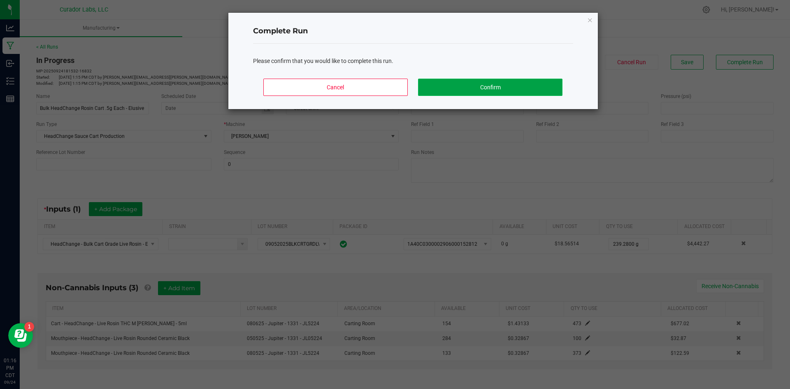
click at [450, 88] on button "Confirm" at bounding box center [490, 87] width 144 height 17
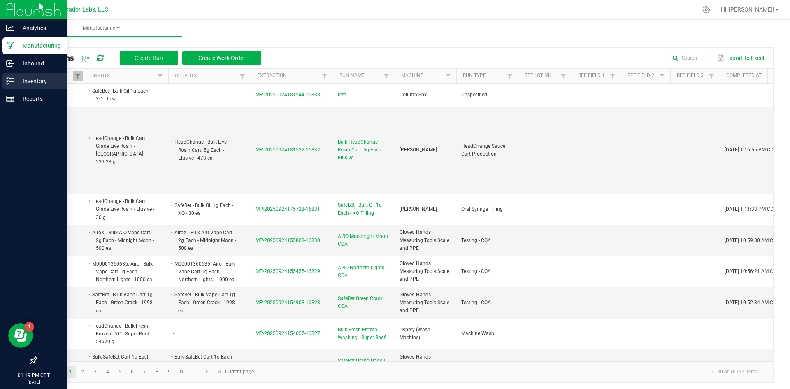
click at [25, 77] on p "Inventory" at bounding box center [38, 81] width 49 height 10
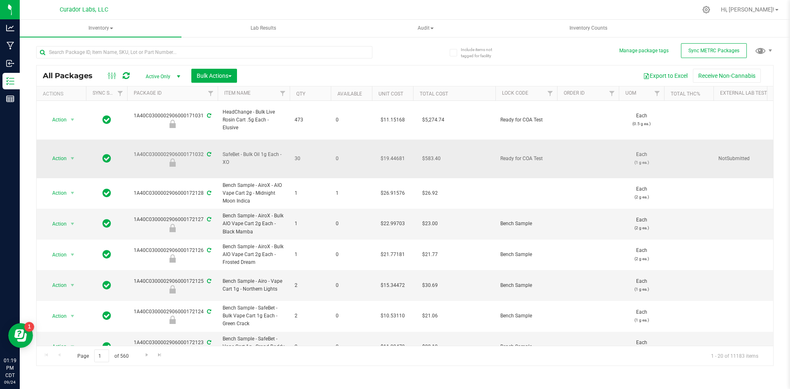
click at [243, 151] on span "SafeBet - Bulk Oil 1g Each - XO" at bounding box center [254, 159] width 62 height 16
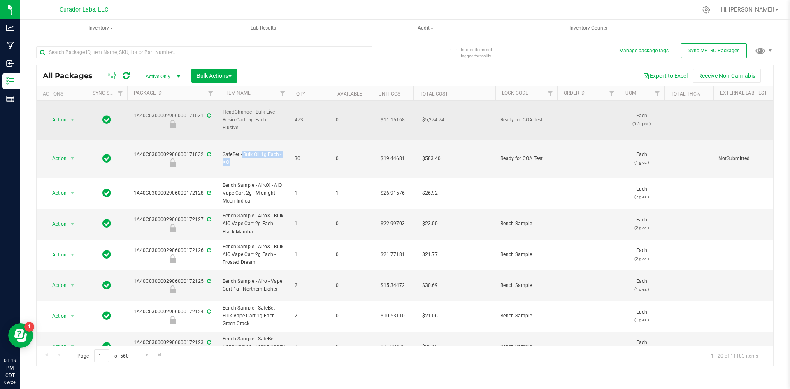
copy tr "SafeBet - Bulk Oil 1g Each - XO"
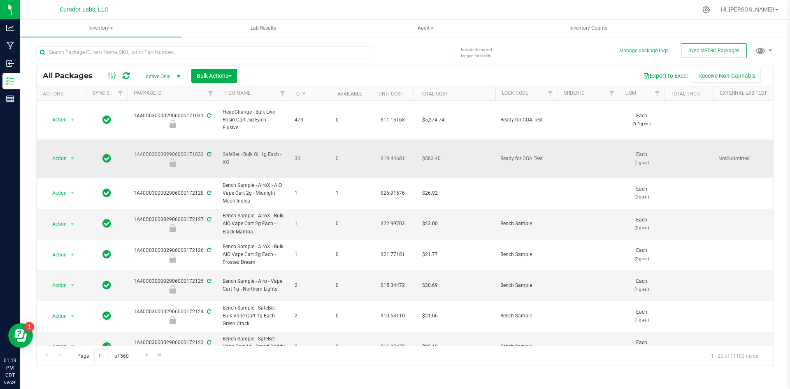
click at [187, 151] on div "1A40C0300002906000171032" at bounding box center [172, 159] width 93 height 16
copy div "1A40C0300002906000171032"
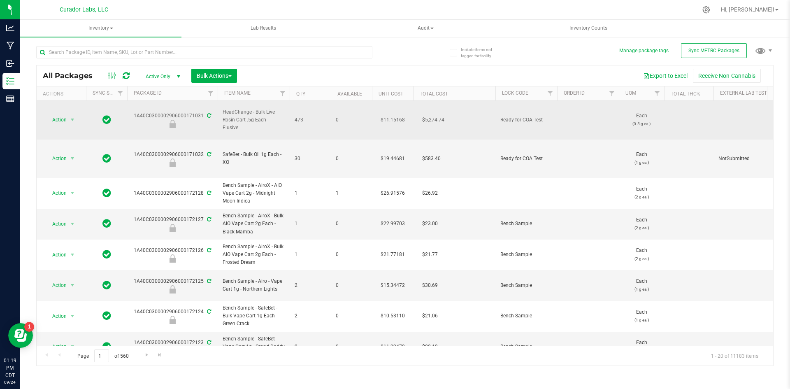
click at [239, 111] on span "HeadChange - Bulk Live Rosin Cart .5g Each - Elusive" at bounding box center [254, 120] width 62 height 24
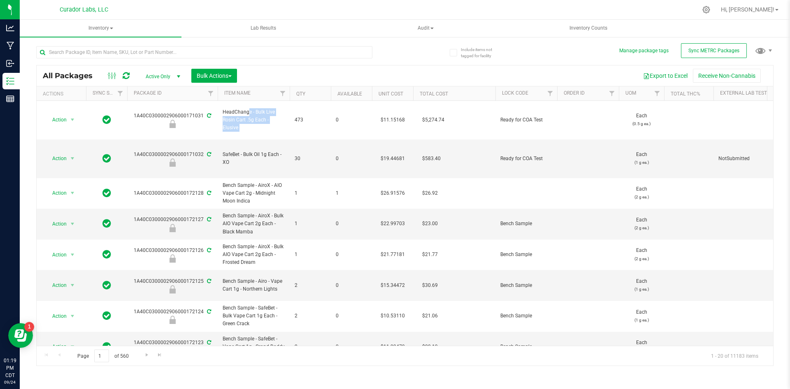
copy tr "HeadChange - Bulk Live Rosin Cart .5g Each - Elusive"
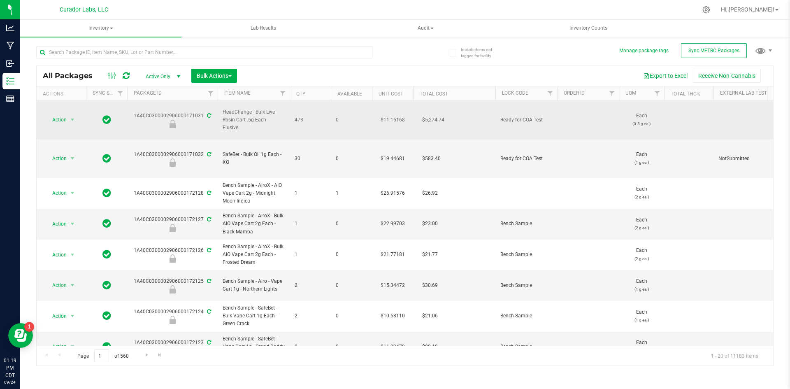
click at [171, 107] on td "1A40C0300002906000171031" at bounding box center [172, 120] width 90 height 39
copy div "1A40C0300002906000171031"
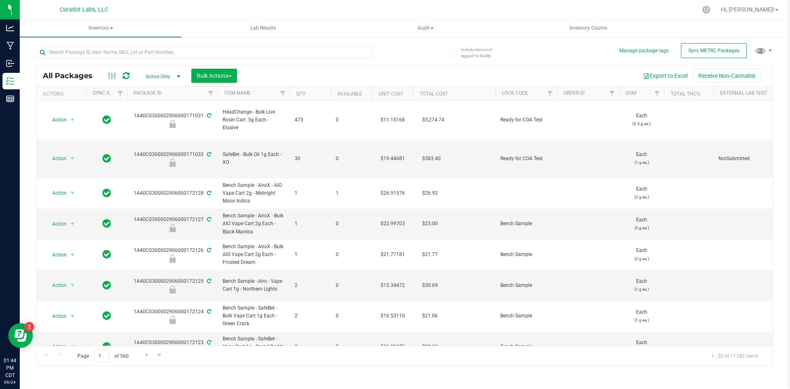
click at [81, 60] on div at bounding box center [204, 55] width 336 height 19
click at [83, 53] on input "text" at bounding box center [204, 52] width 336 height 12
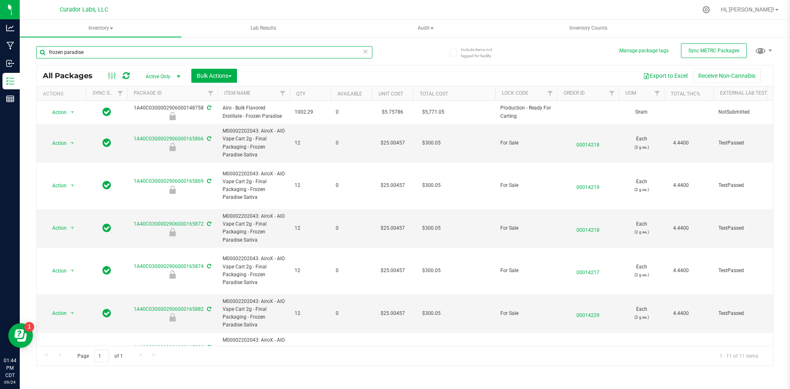
type input "frozen paradise"
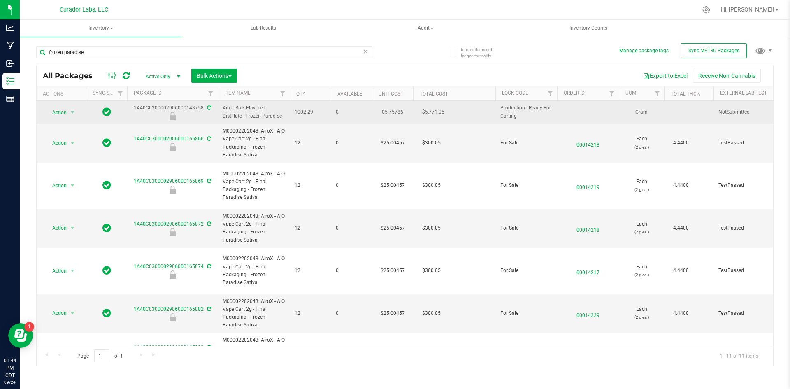
click at [247, 115] on span "Airo - Bulk Flavored Distillate - Frozen Paradise" at bounding box center [254, 112] width 62 height 16
copy tr "Airo - Bulk Flavored Distillate - Frozen Paradise"
click at [301, 111] on span "1002.29" at bounding box center [309, 112] width 31 height 8
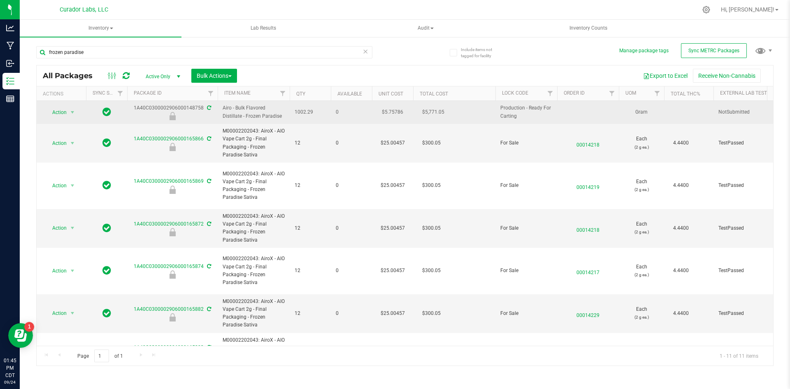
click at [301, 111] on span "1002.29" at bounding box center [309, 112] width 31 height 8
copy span "1002.29"
click at [192, 106] on div "1A40C0300002906000148758" at bounding box center [172, 112] width 93 height 16
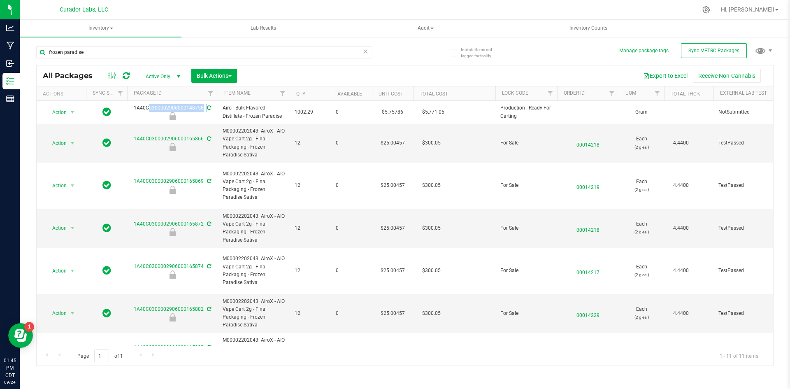
copy div "1A40C0300002906000148758"
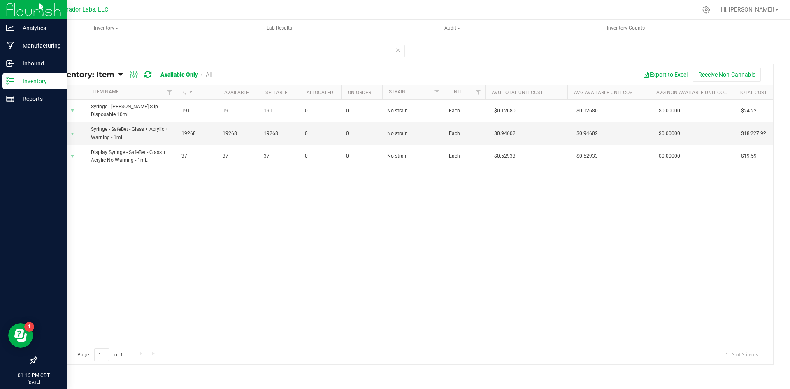
click at [28, 85] on p "Inventory" at bounding box center [38, 81] width 49 height 10
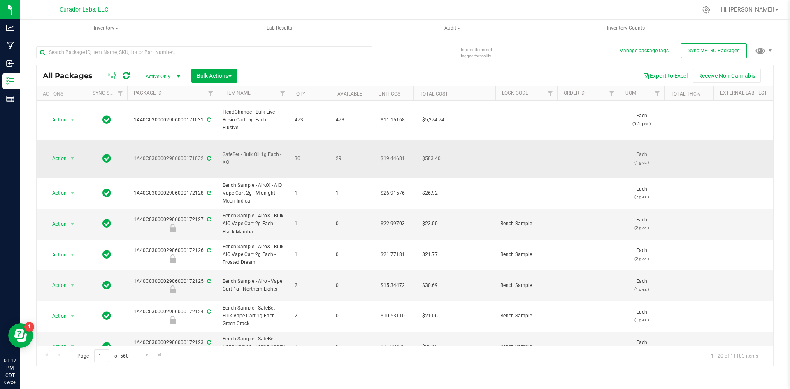
click at [337, 155] on span "29" at bounding box center [351, 159] width 31 height 8
click at [339, 155] on span "29" at bounding box center [351, 159] width 31 height 8
click at [341, 155] on span "29" at bounding box center [351, 159] width 31 height 8
click at [209, 156] on icon at bounding box center [209, 158] width 4 height 5
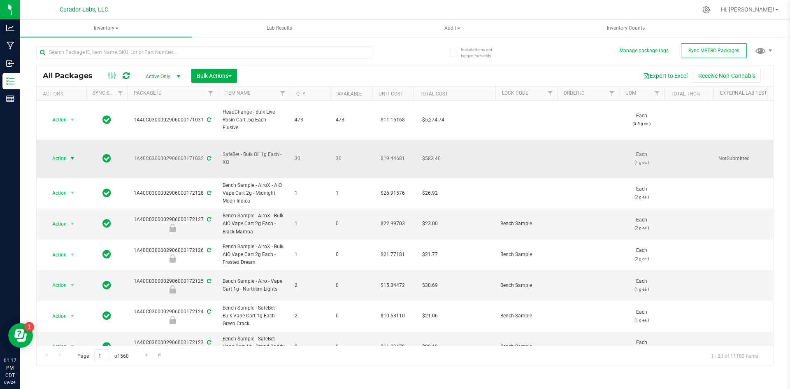
click at [61, 153] on span "Action" at bounding box center [56, 159] width 22 height 12
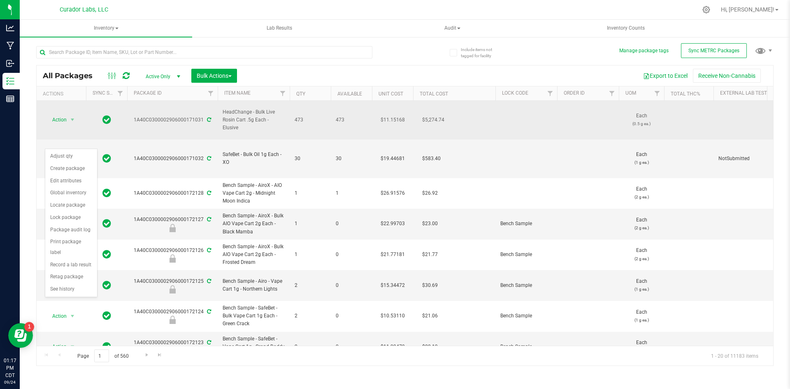
click at [79, 109] on td "Action Action Adjust qty Create package Edit attributes Global inventory Locate…" at bounding box center [61, 120] width 49 height 39
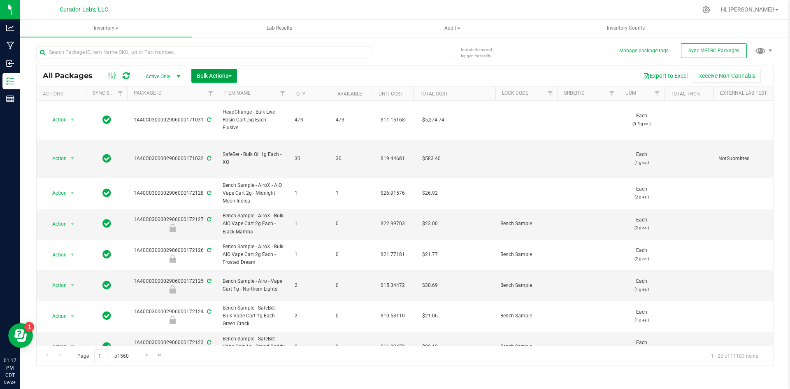
click at [206, 70] on button "Bulk Actions" at bounding box center [214, 76] width 46 height 14
click at [209, 138] on span "Lock/Unlock packages" at bounding box center [224, 139] width 56 height 7
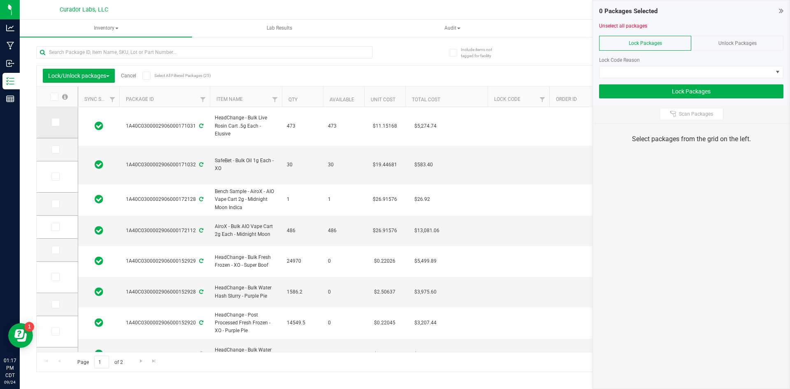
click at [48, 124] on td at bounding box center [57, 122] width 41 height 31
click at [55, 122] on icon at bounding box center [54, 122] width 5 height 0
click at [0, 0] on input "checkbox" at bounding box center [0, 0] width 0 height 0
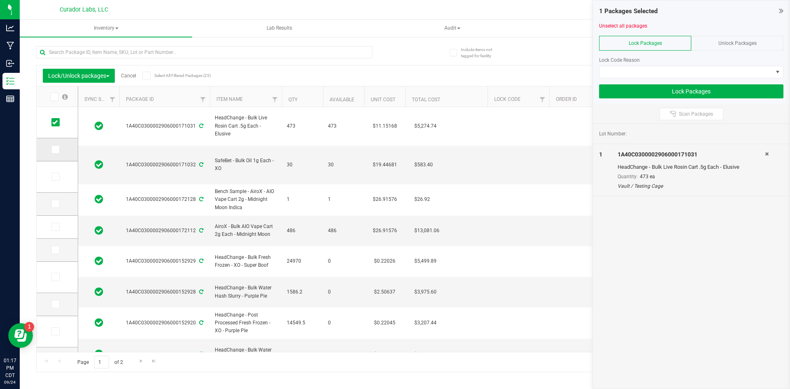
click at [55, 149] on icon at bounding box center [54, 149] width 5 height 0
click at [0, 0] on input "checkbox" at bounding box center [0, 0] width 0 height 0
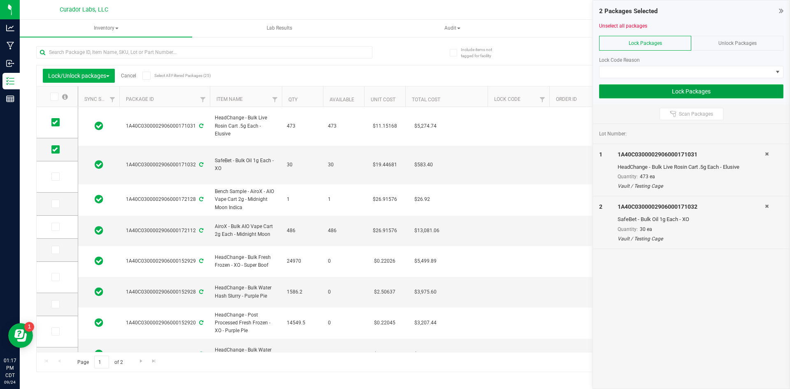
click at [635, 85] on button "Lock Packages" at bounding box center [691, 91] width 184 height 14
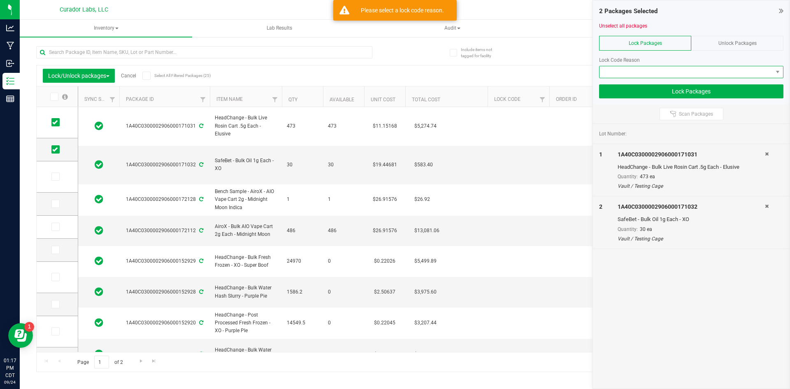
click at [631, 74] on span at bounding box center [685, 72] width 173 height 12
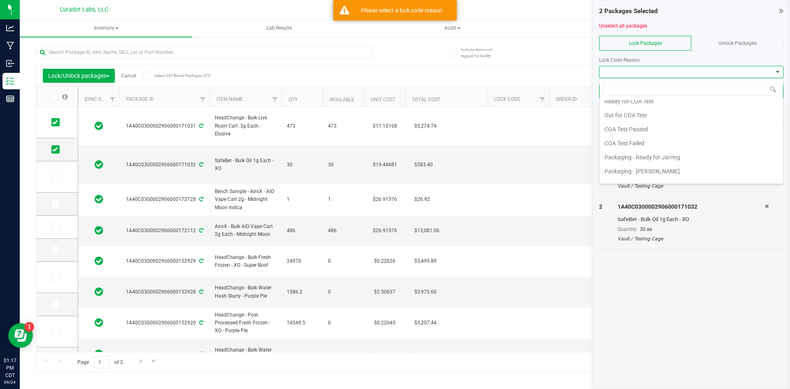
scroll to position [370, 0]
click at [636, 102] on li "Ready for COA Test" at bounding box center [690, 100] width 183 height 14
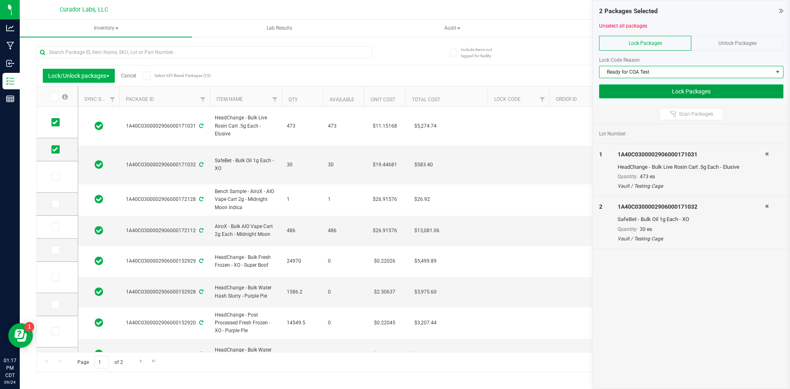
click at [676, 88] on button "Lock Packages" at bounding box center [691, 91] width 184 height 14
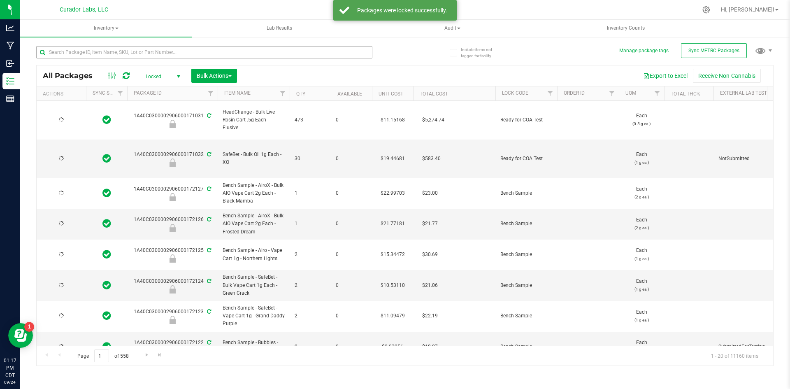
type input "[DATE]"
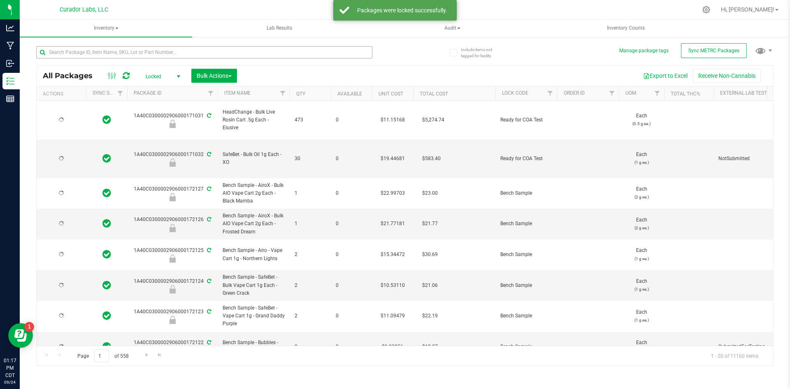
type input "[DATE]"
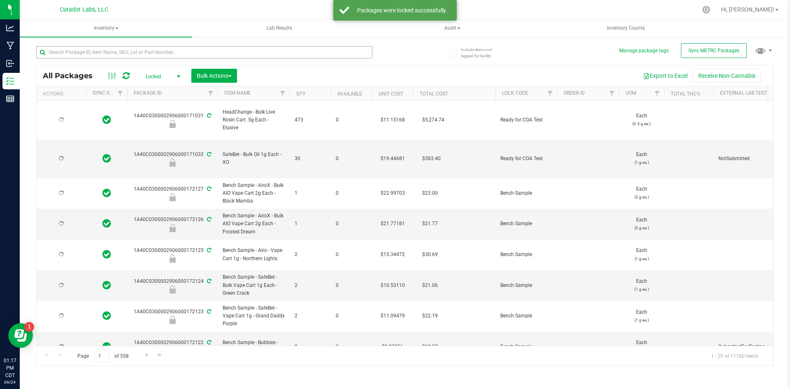
type input "[DATE]"
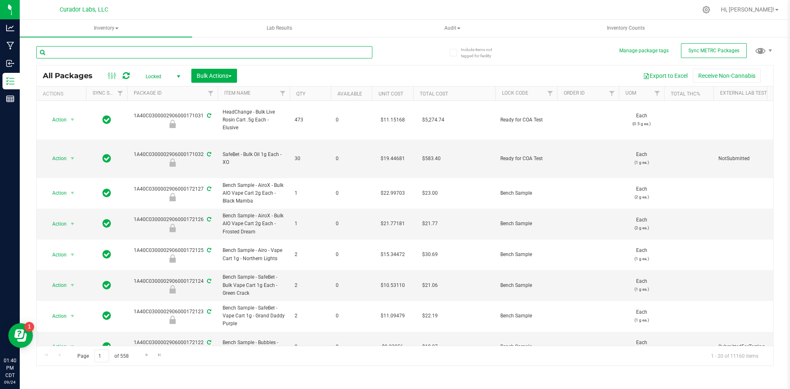
click at [104, 56] on input "text" at bounding box center [204, 52] width 336 height 12
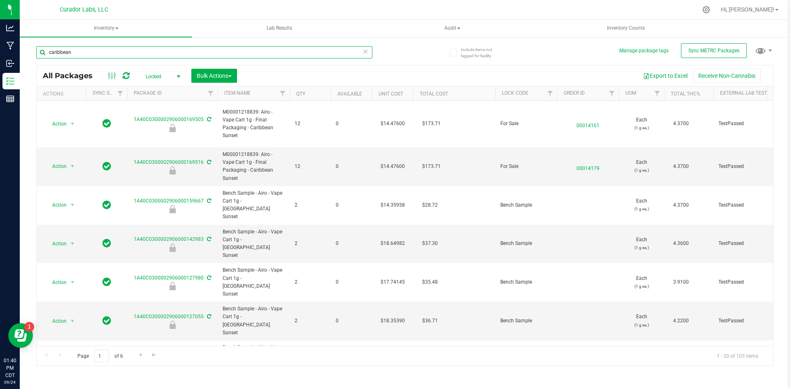
type input "caribbean"
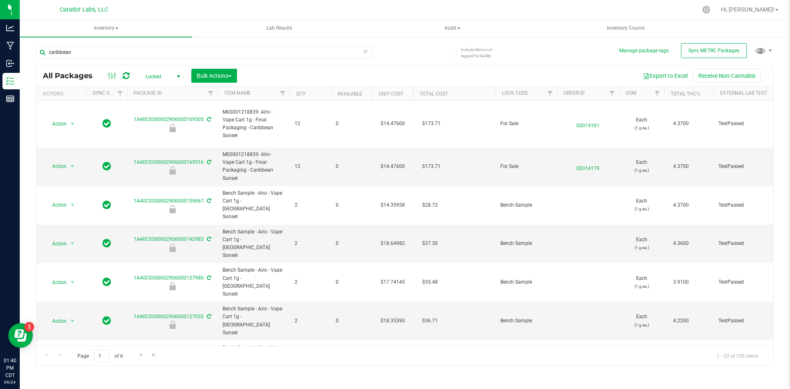
click at [307, 94] on th "Qty" at bounding box center [310, 93] width 41 height 14
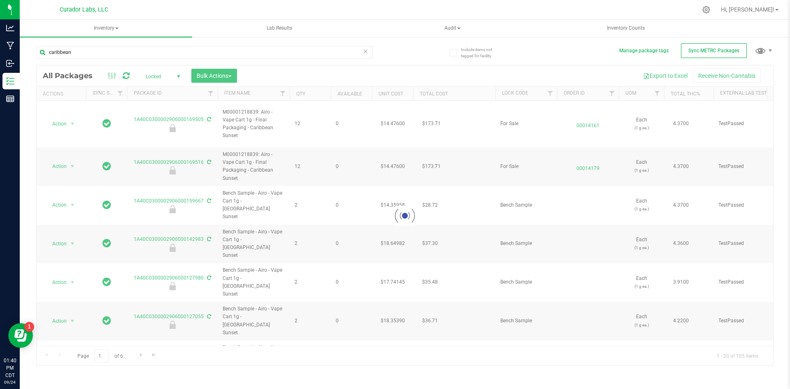
click at [303, 95] on div at bounding box center [405, 215] width 736 height 300
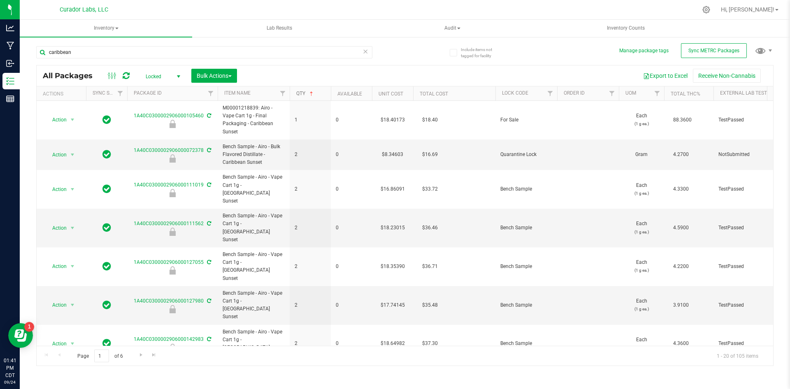
click at [311, 94] on span at bounding box center [311, 93] width 7 height 7
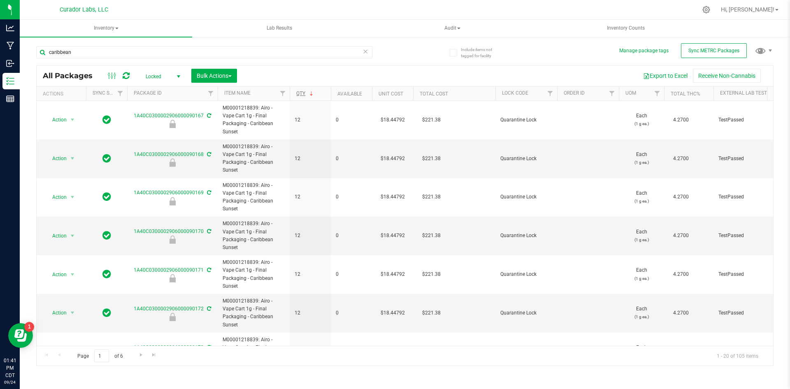
click at [180, 75] on span "select" at bounding box center [178, 76] width 7 height 7
click at [162, 91] on li "Active Only" at bounding box center [161, 89] width 44 height 12
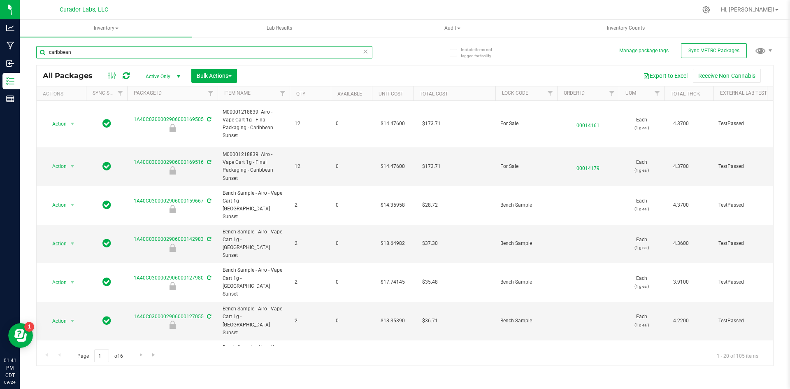
click at [105, 53] on input "caribbean" at bounding box center [204, 52] width 336 height 12
type input "sunset"
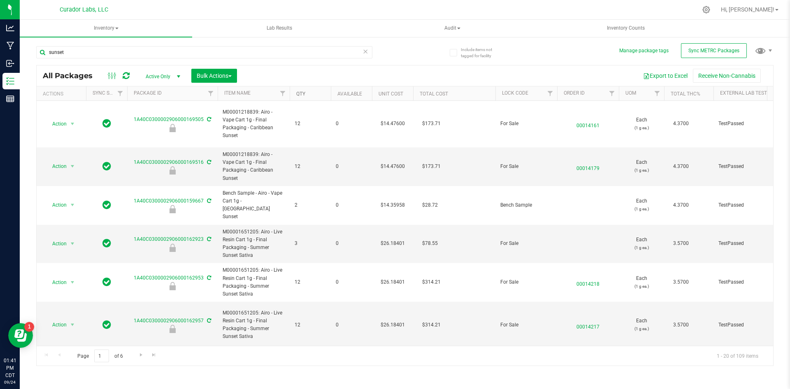
click at [304, 95] on link "Qty" at bounding box center [300, 94] width 9 height 6
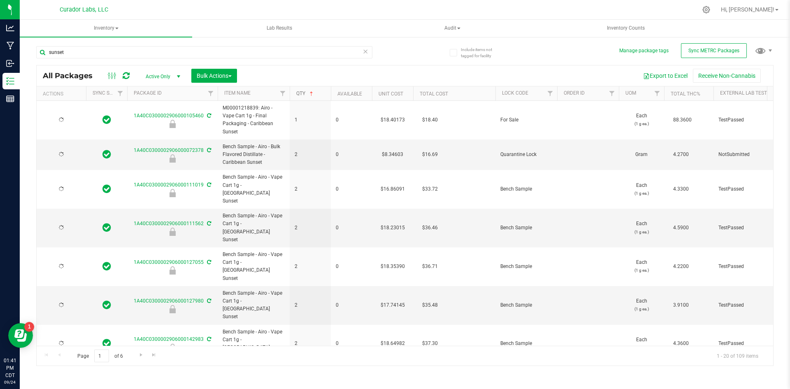
click at [303, 93] on link "Qty" at bounding box center [305, 93] width 19 height 6
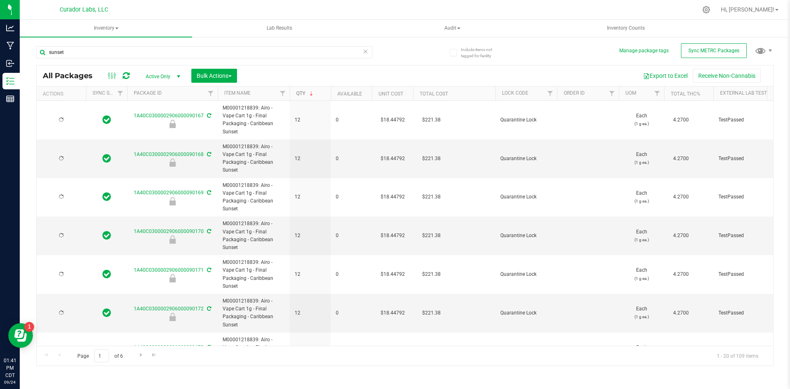
type input "[DATE]"
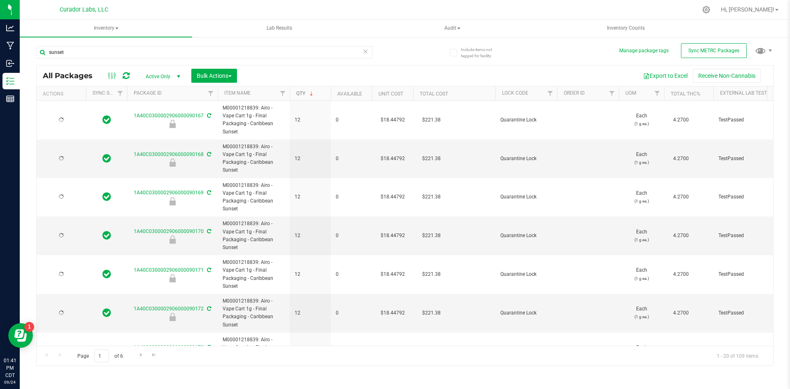
type input "[DATE]"
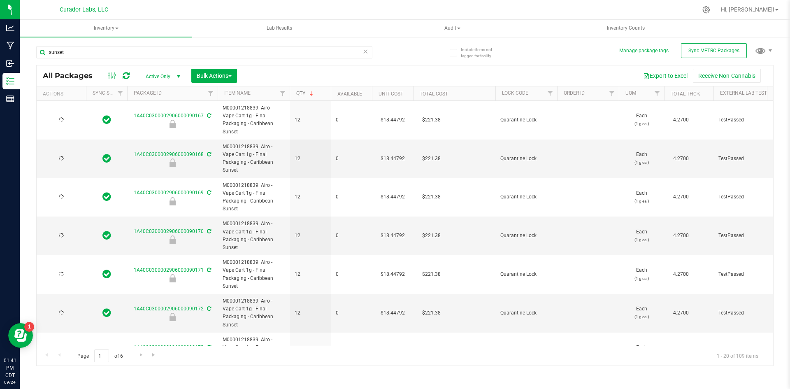
type input "[DATE]"
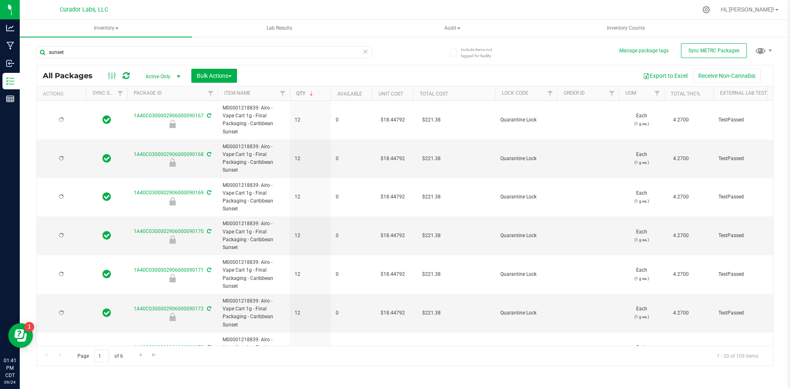
type input "[DATE]"
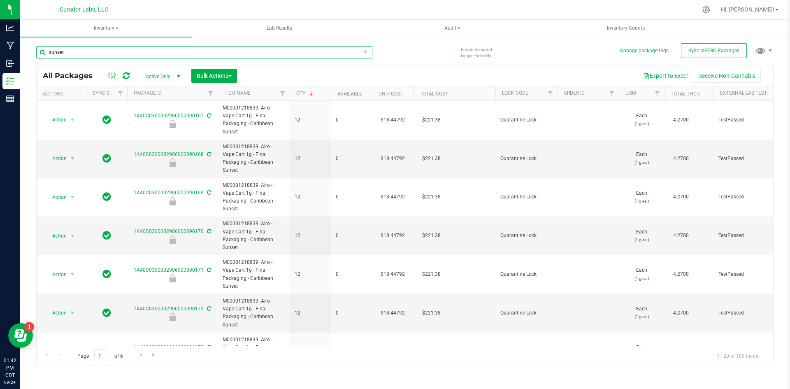
click at [107, 52] on input "sunset" at bounding box center [204, 52] width 336 height 12
click at [109, 53] on input "sunset" at bounding box center [204, 52] width 336 height 12
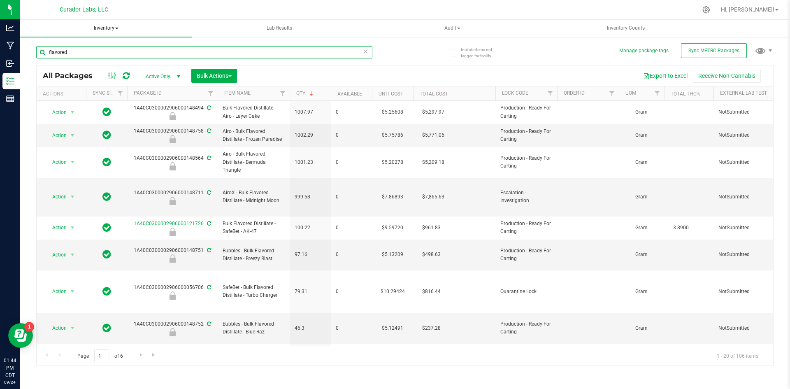
type input "flavored"
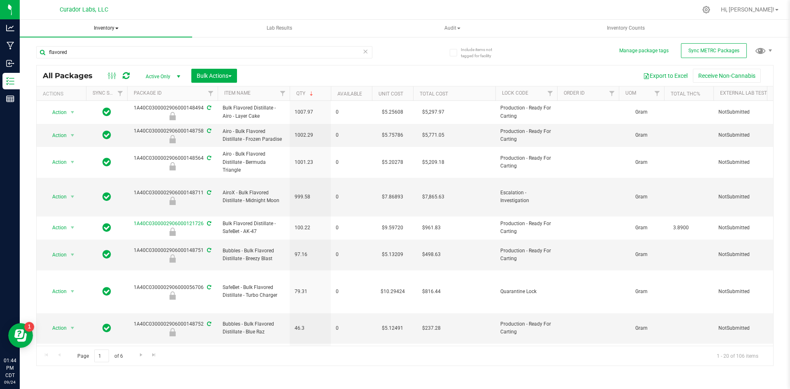
click at [106, 27] on span "Inventory" at bounding box center [106, 28] width 172 height 17
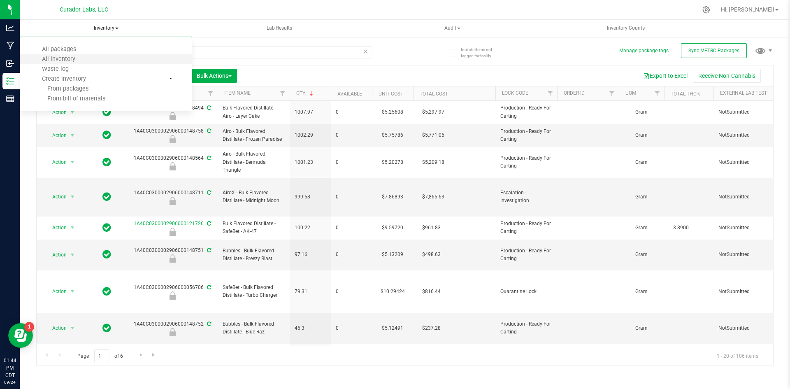
click at [97, 57] on li "All inventory" at bounding box center [106, 59] width 172 height 10
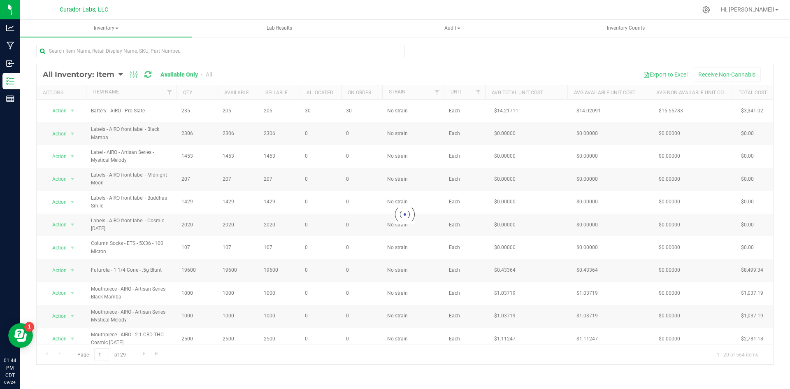
click at [81, 59] on div at bounding box center [220, 54] width 369 height 19
drag, startPoint x: 82, startPoint y: 57, endPoint x: 88, endPoint y: 51, distance: 8.7
click at [82, 55] on div at bounding box center [220, 54] width 369 height 19
click at [83, 48] on input "text" at bounding box center [220, 51] width 369 height 12
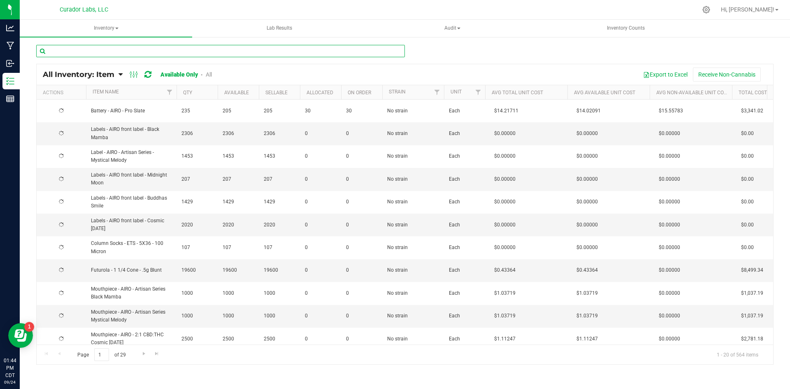
click at [90, 51] on input "text" at bounding box center [220, 51] width 369 height 12
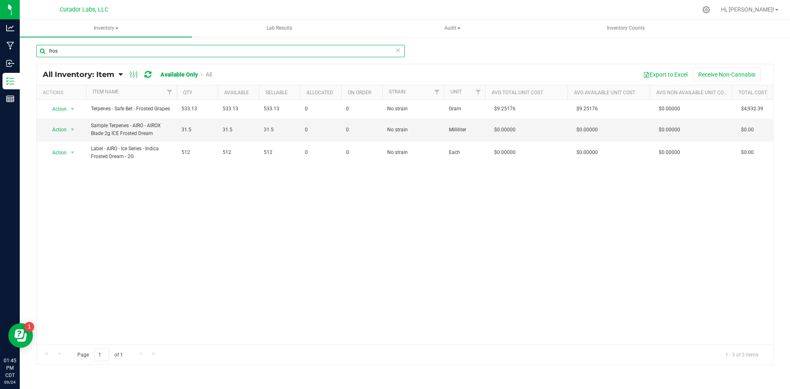
click at [134, 50] on input "fros" at bounding box center [220, 51] width 369 height 12
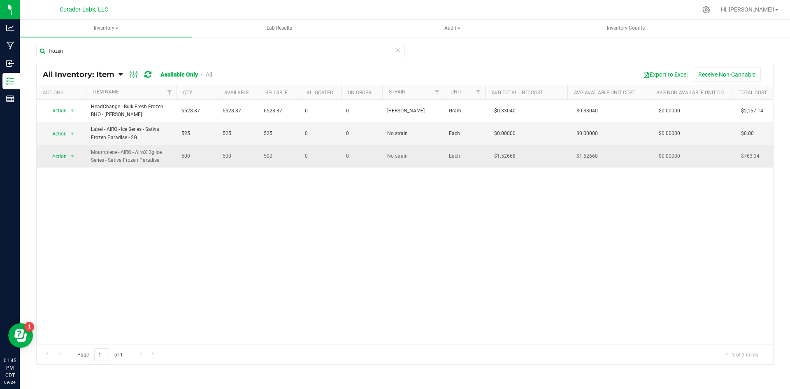
click at [122, 155] on span "Mouthpiece - AIRO - AiroX 2g Ice Series - Sativa Frozen Paradise" at bounding box center [131, 156] width 81 height 16
copy td "Mouthpiece - AIRO - AiroX 2g Ice Series - Sativa Frozen Paradise"
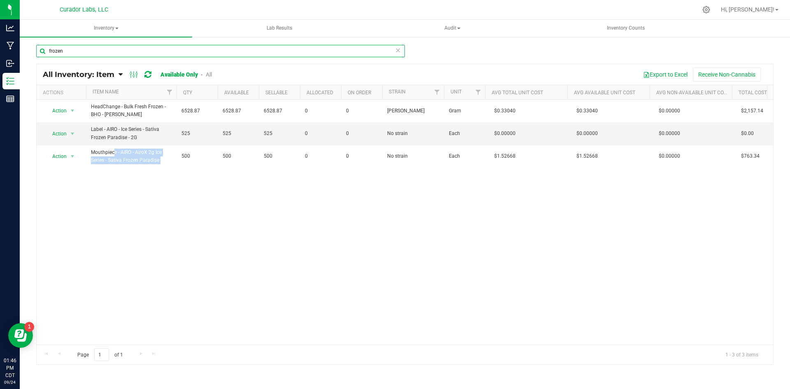
click at [100, 53] on input "frozen" at bounding box center [220, 51] width 369 height 12
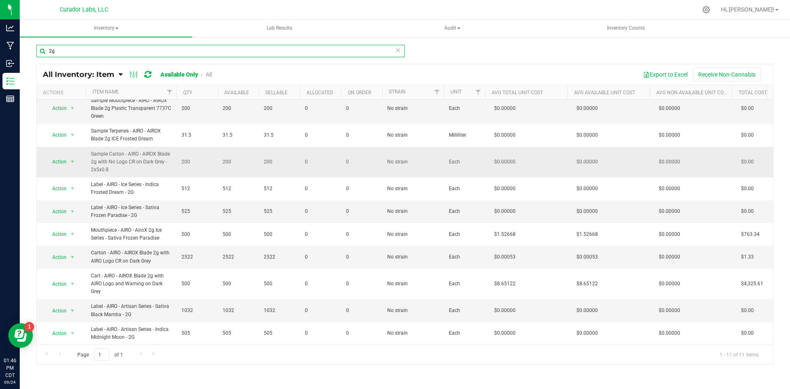
scroll to position [41, 0]
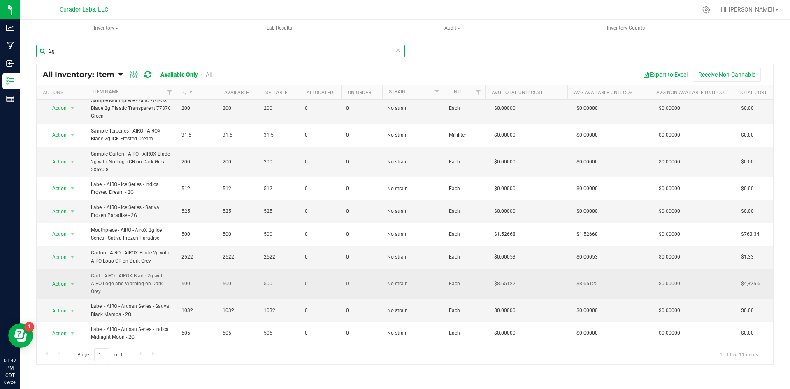
type input "2g"
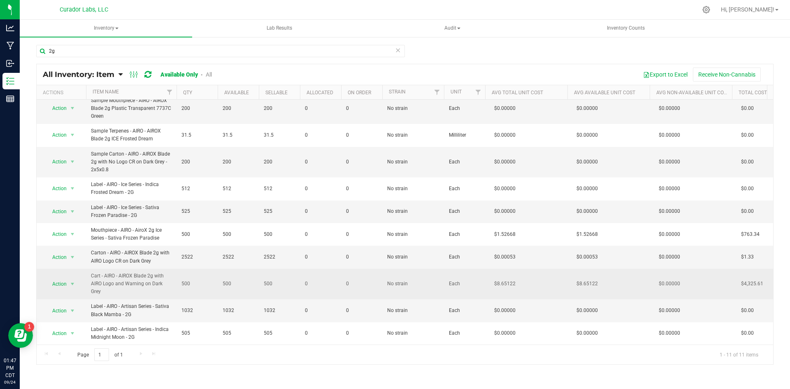
click at [147, 277] on span "Cart - AIRO - AIROX Blade 2g with AIRO Logo and Warning on Dark Grey" at bounding box center [131, 284] width 81 height 24
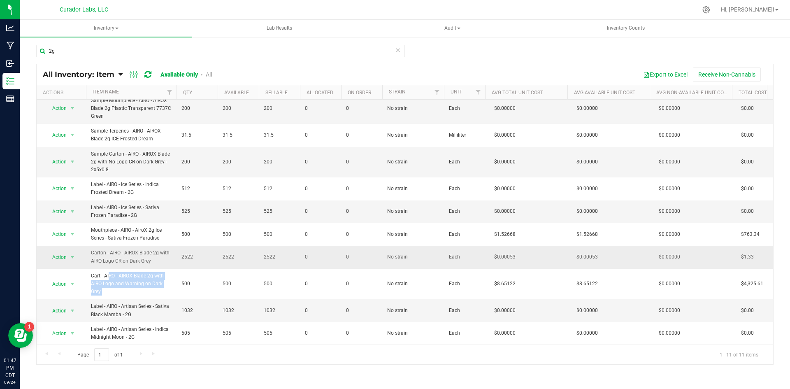
copy td "Cart - AIRO - AIROX Blade 2g with AIRO Logo and Warning on Dark Grey"
